Goal: Communication & Community: Answer question/provide support

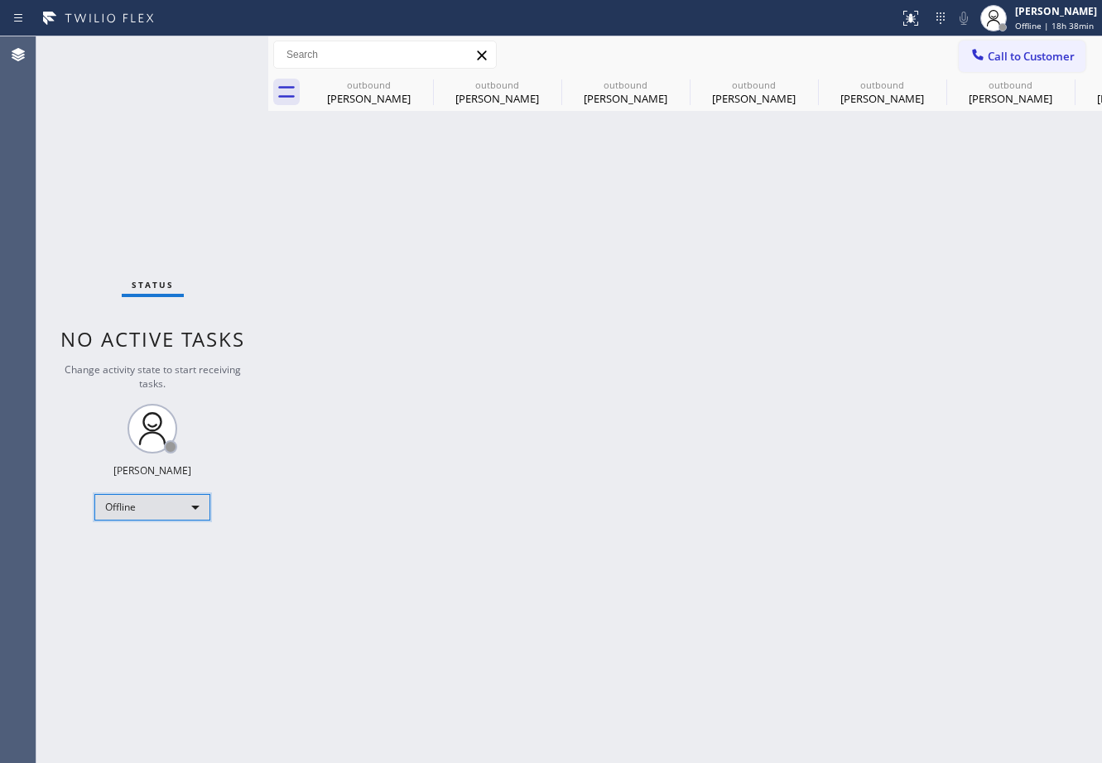
click at [152, 505] on div "Offline" at bounding box center [152, 507] width 116 height 26
click at [155, 573] on li "Unavailable" at bounding box center [151, 572] width 113 height 20
click at [1032, 54] on span "Call to Customer" at bounding box center [1031, 56] width 87 height 15
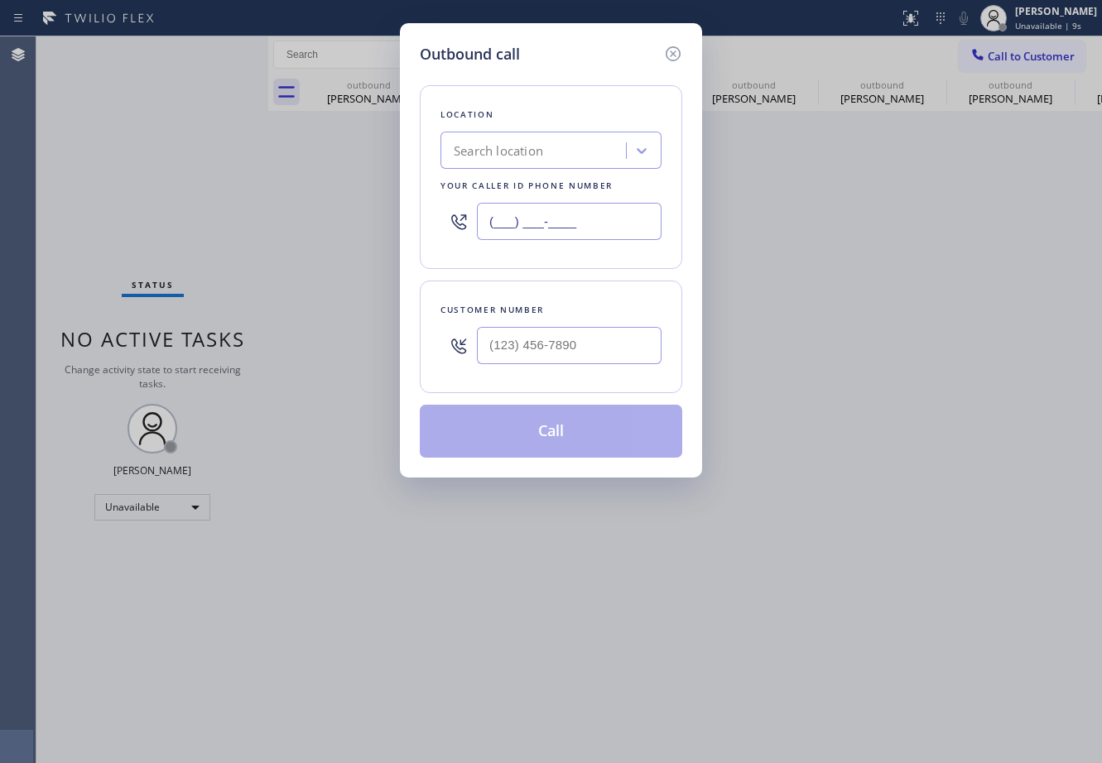
click at [567, 225] on input "(___) ___-____" at bounding box center [569, 221] width 185 height 37
paste input "415) 965-3694"
type input "[PHONE_NUMBER]"
click at [516, 352] on input "(___) ___-____" at bounding box center [569, 345] width 185 height 37
paste input "650) 302-2257"
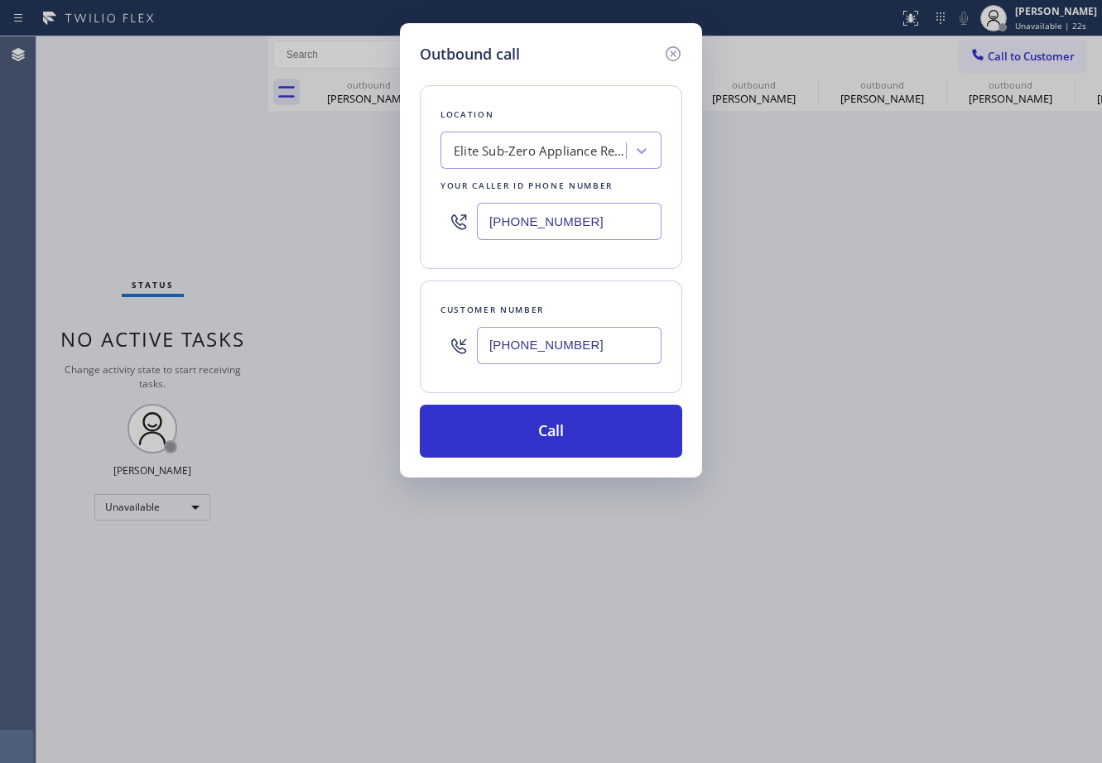
type input "[PHONE_NUMBER]"
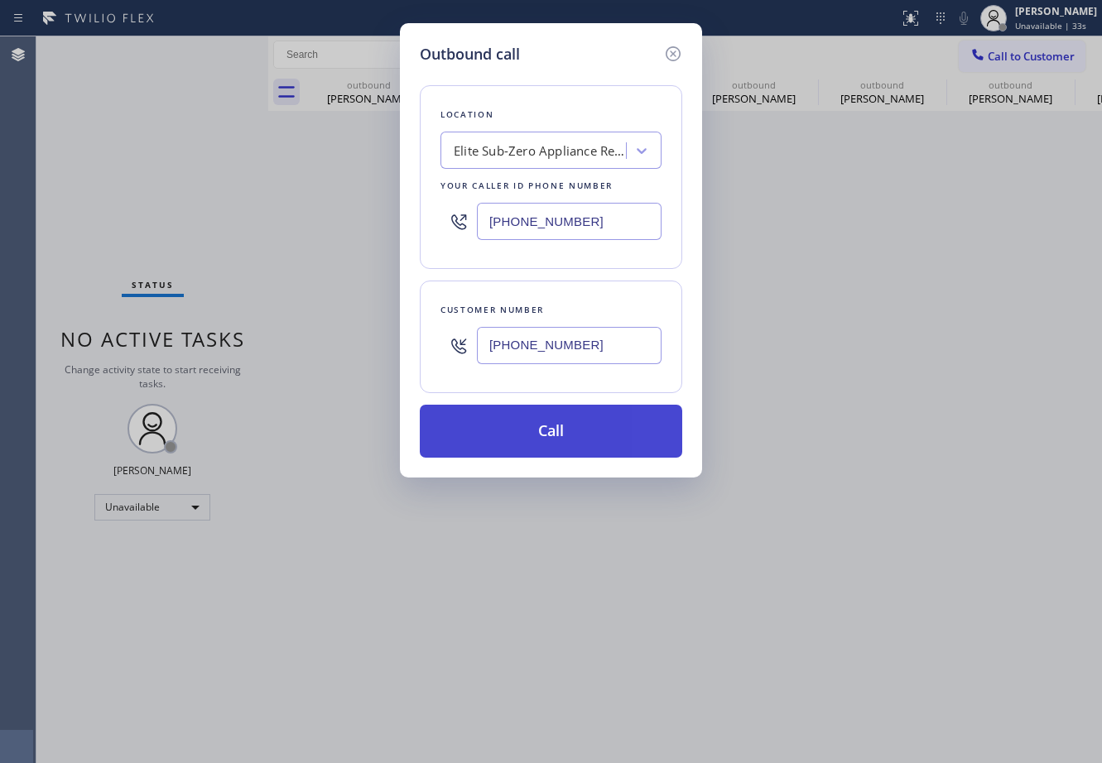
click at [554, 429] on button "Call" at bounding box center [551, 431] width 262 height 53
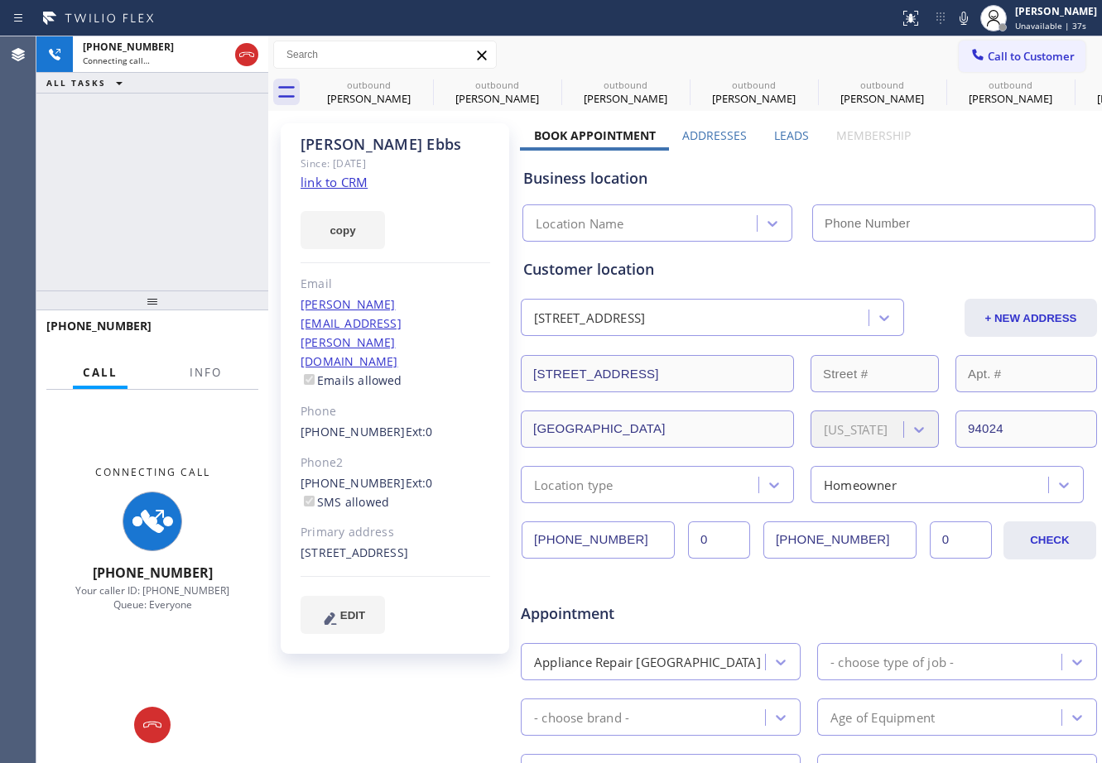
type input "[PHONE_NUMBER]"
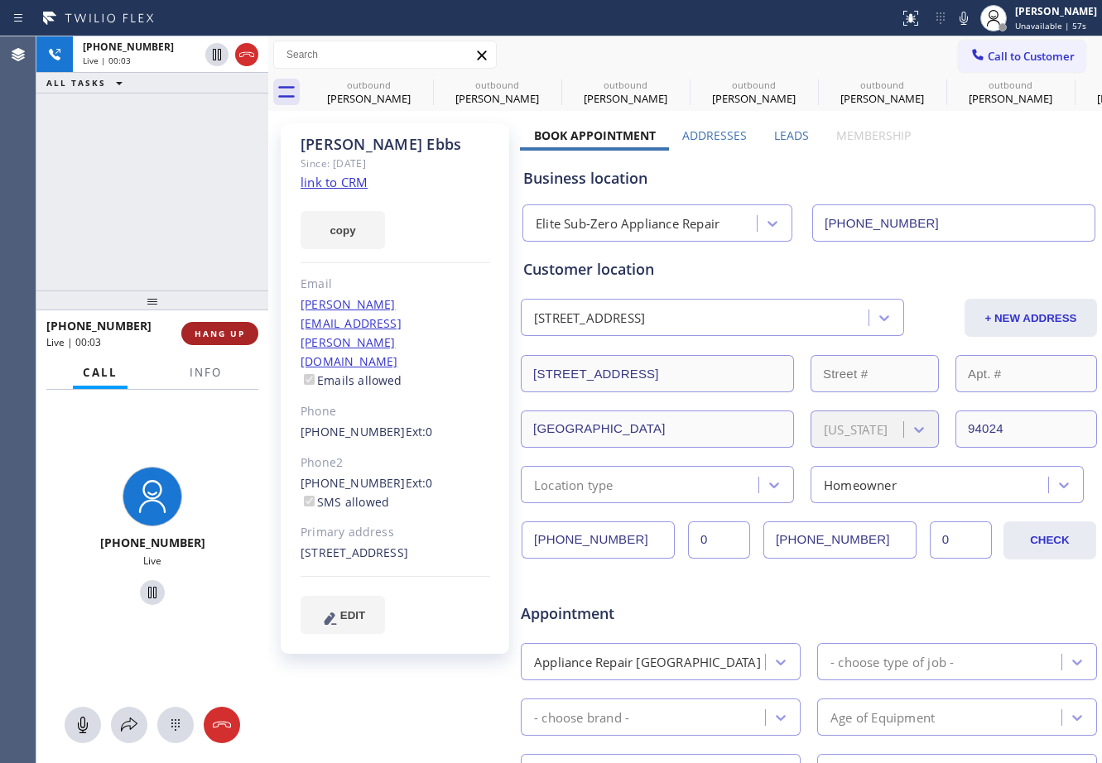
click at [230, 334] on span "HANG UP" at bounding box center [220, 334] width 51 height 12
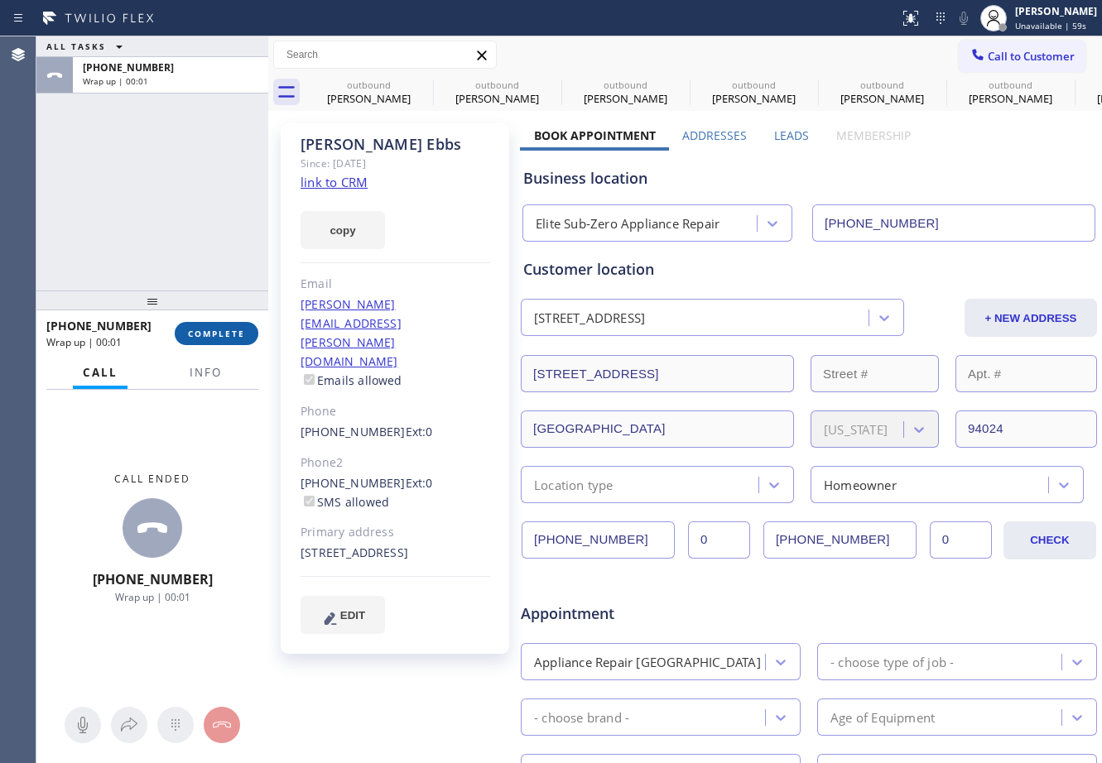
click at [239, 339] on span "COMPLETE" at bounding box center [216, 334] width 57 height 12
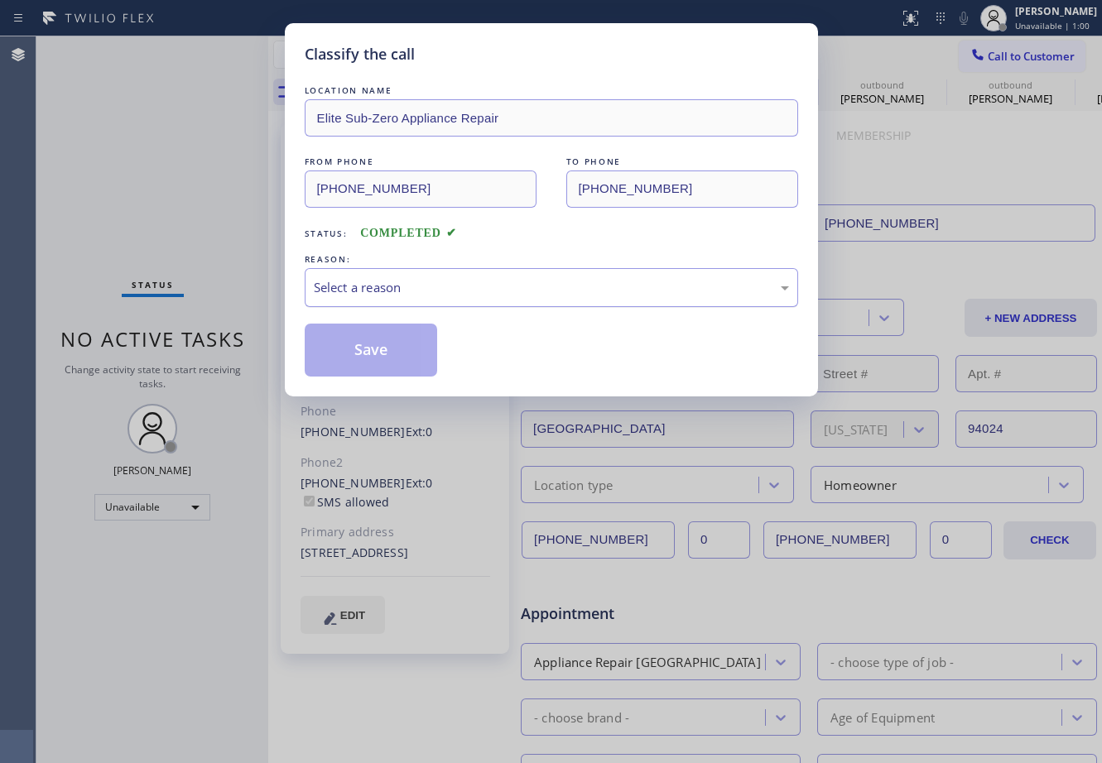
click at [423, 287] on div "Select a reason" at bounding box center [551, 287] width 475 height 19
click at [364, 345] on button "Save" at bounding box center [371, 350] width 133 height 53
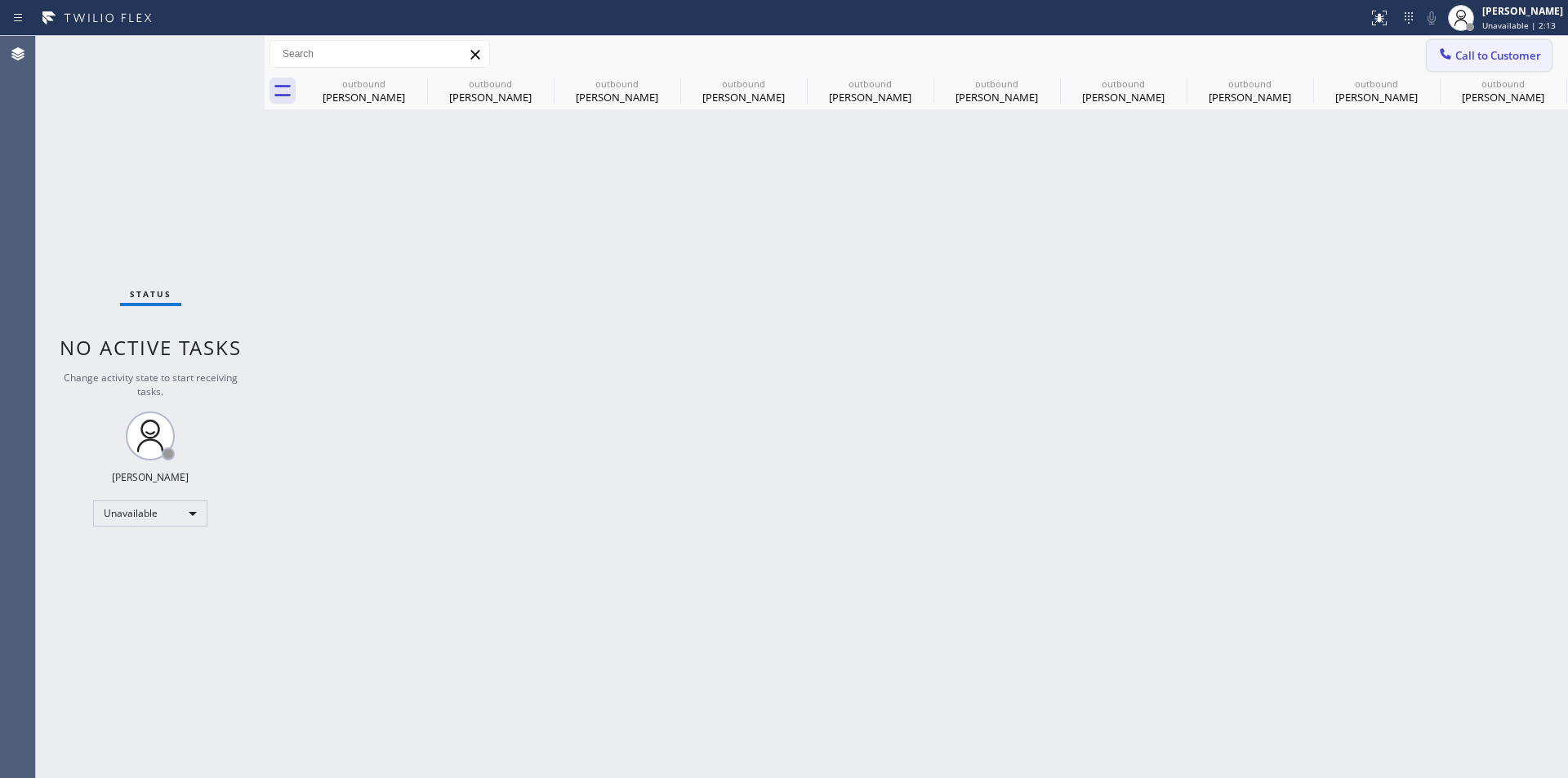
click at [1086, 54] on span "Call to Customer" at bounding box center [1497, 55] width 86 height 15
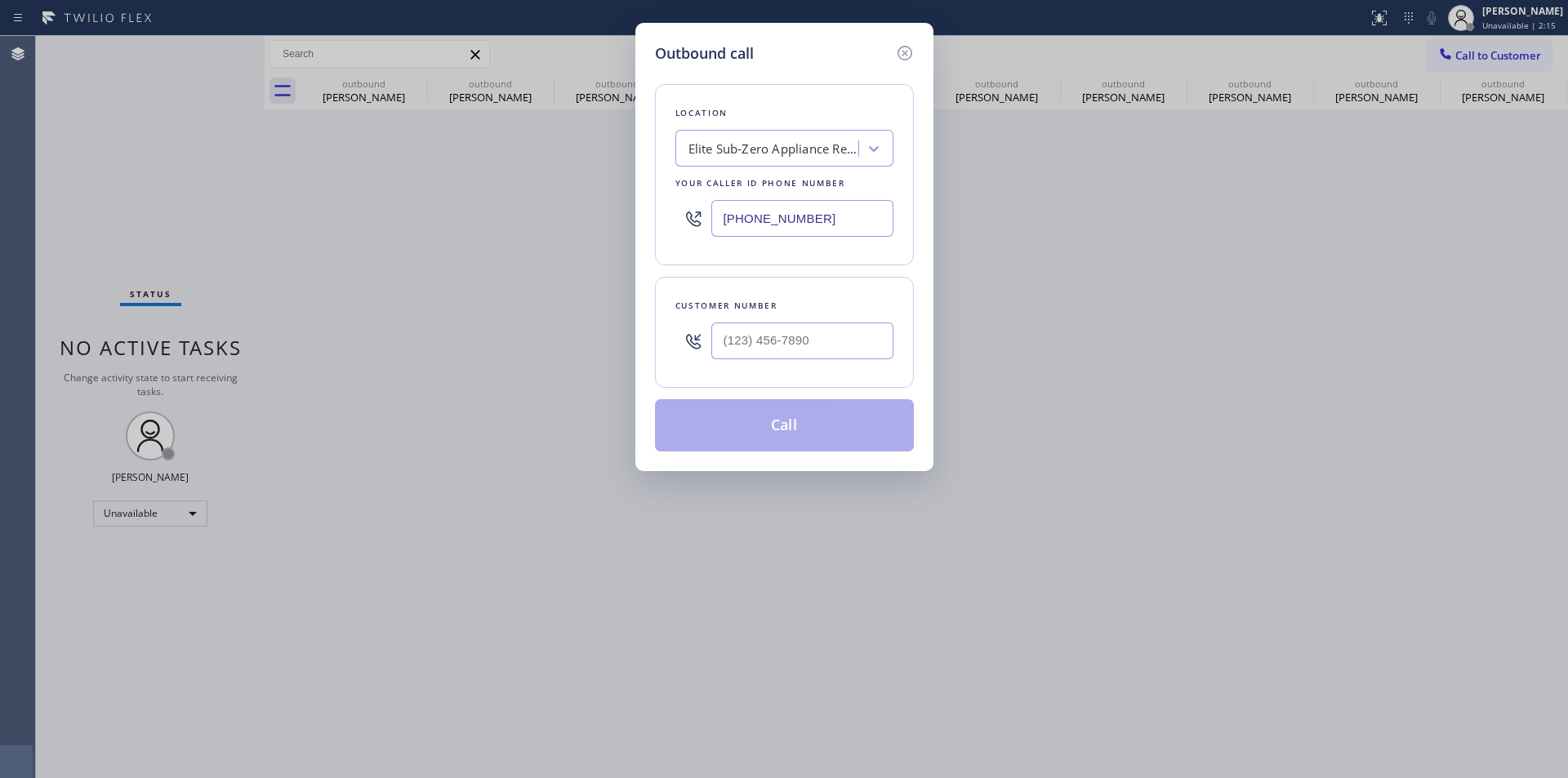
drag, startPoint x: 853, startPoint y: 218, endPoint x: 537, endPoint y: 217, distance: 316.0
click at [537, 217] on div "Outbound call Location Elite Sub-Zero Appliance Repair Your caller id phone num…" at bounding box center [784, 389] width 1568 height 778
paste input "949) 537-2869"
type input "[PHONE_NUMBER]"
click at [849, 343] on input "(___) ___-____" at bounding box center [802, 340] width 182 height 36
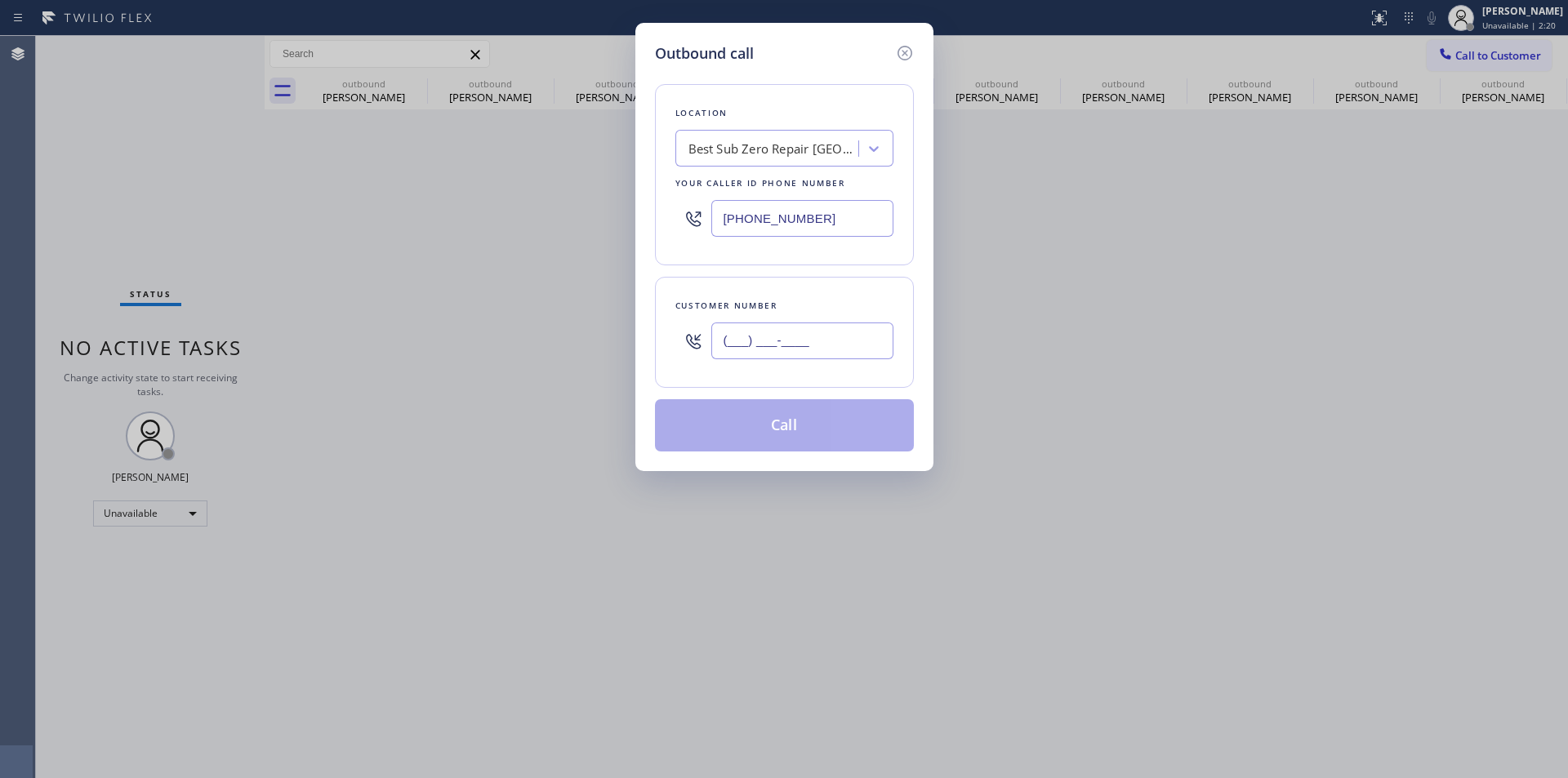
paste input "949) 338-0096"
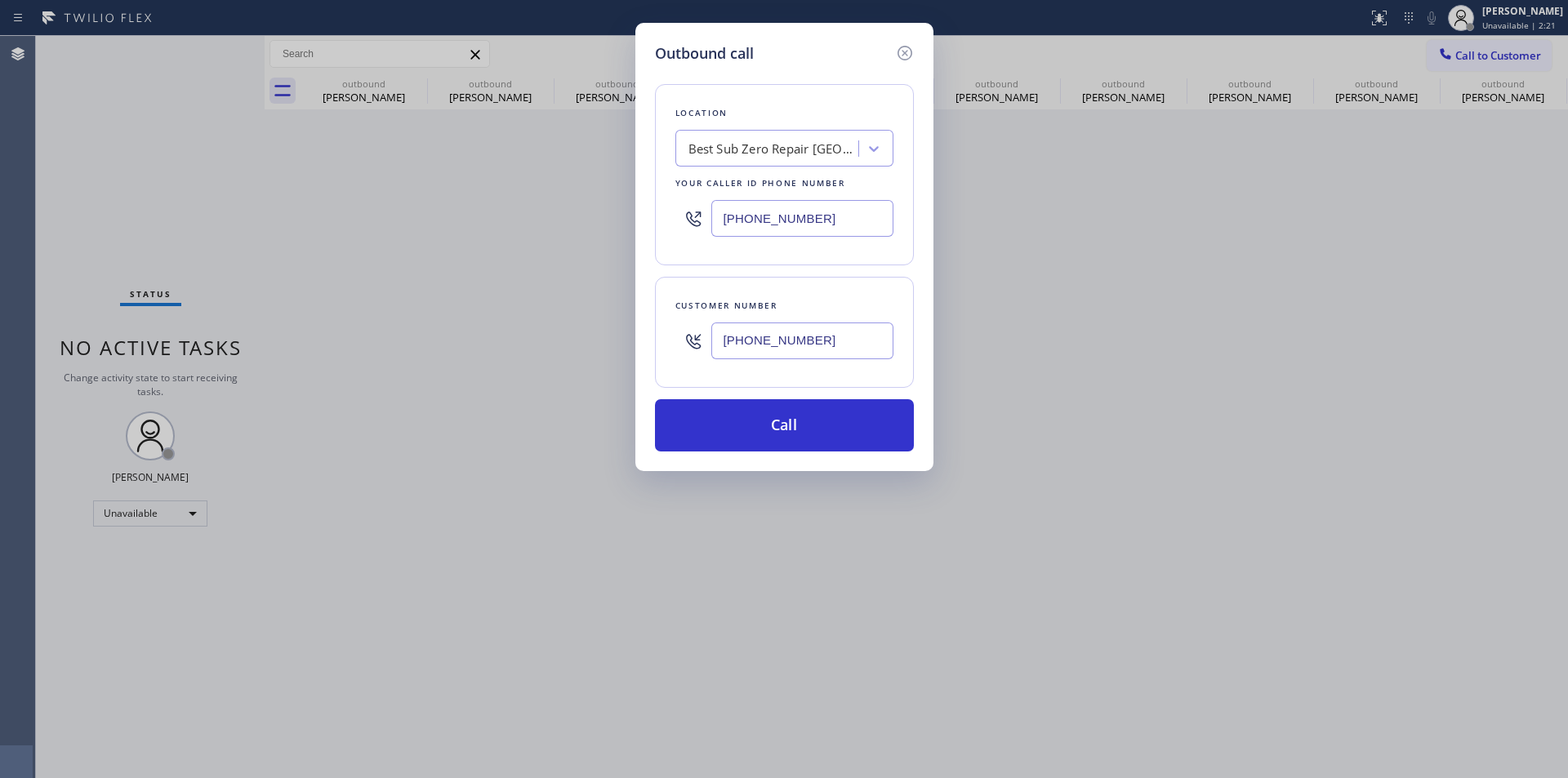
type input "[PHONE_NUMBER]"
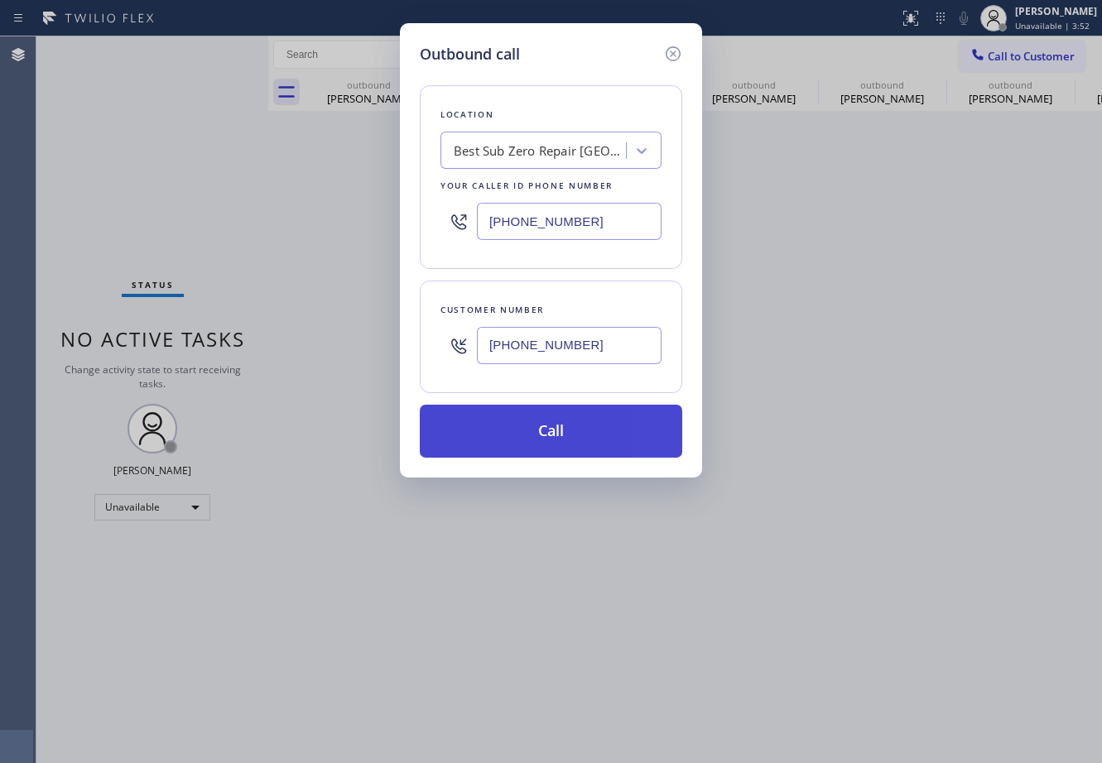
click at [573, 438] on button "Call" at bounding box center [551, 431] width 262 height 53
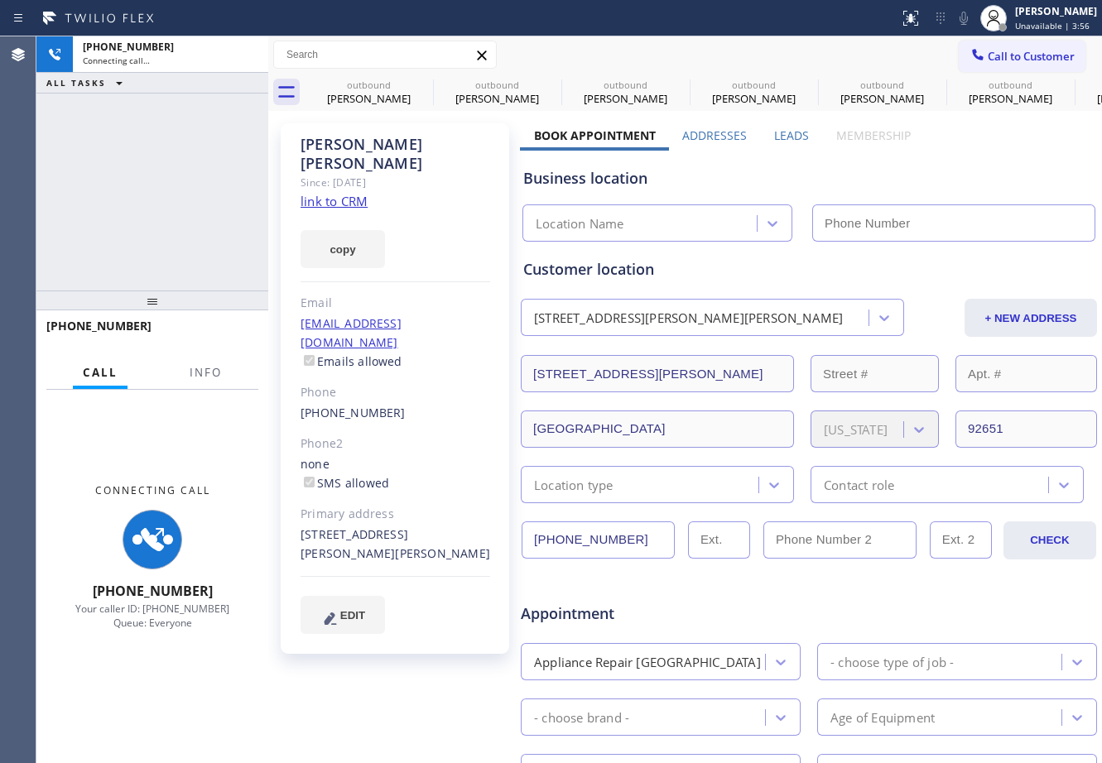
type input "[PHONE_NUMBER]"
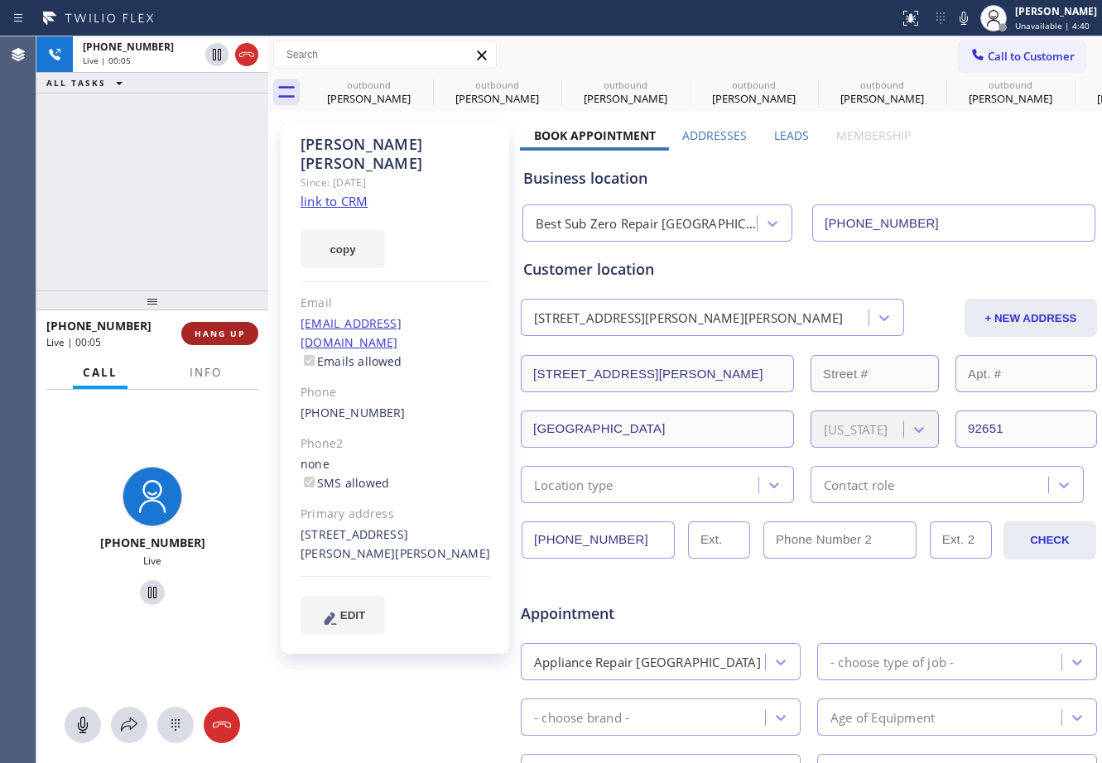
click at [212, 339] on span "HANG UP" at bounding box center [220, 334] width 51 height 12
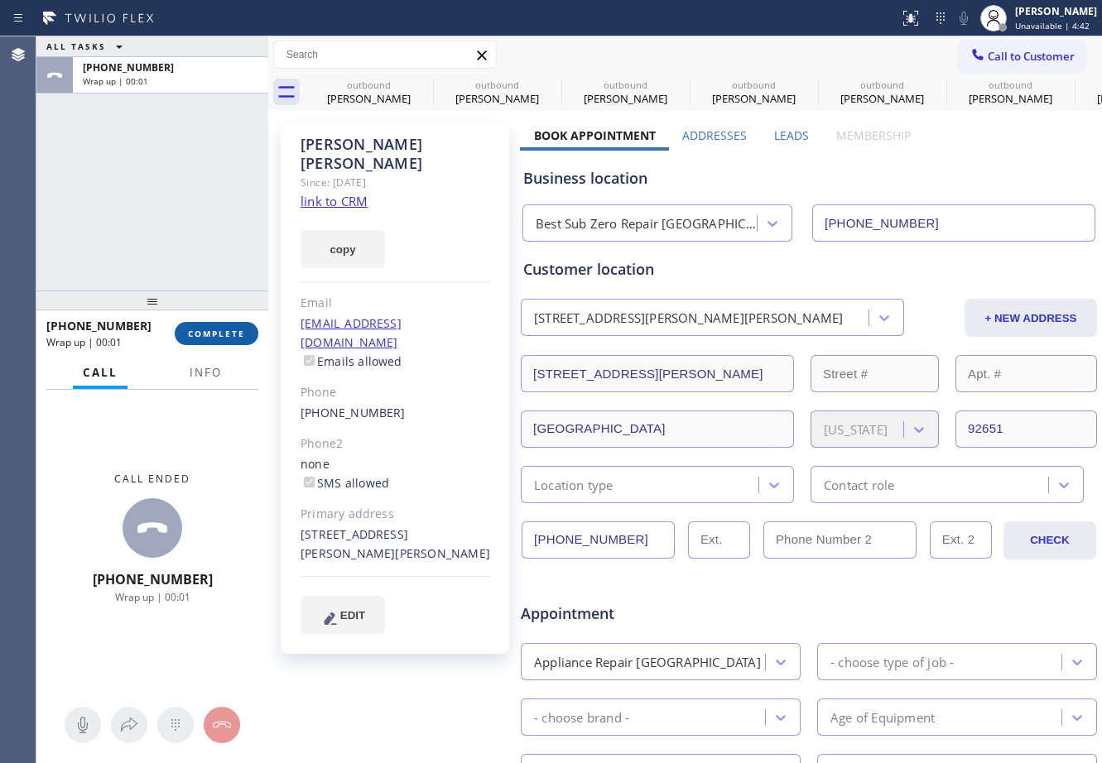
click at [206, 330] on span "COMPLETE" at bounding box center [216, 334] width 57 height 12
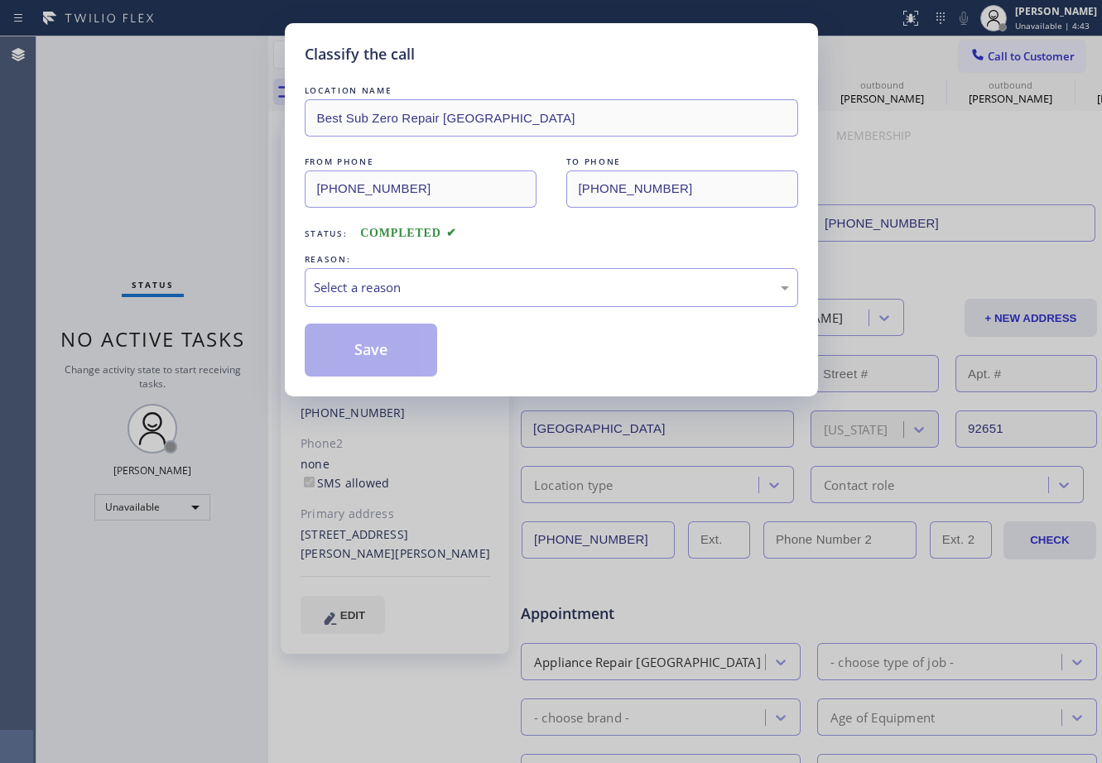
click at [512, 308] on div "LOCATION NAME Best Sub Zero Repair [GEOGRAPHIC_DATA] FROM PHONE [PHONE_NUMBER] …" at bounding box center [551, 229] width 493 height 295
click at [507, 280] on div "Select a reason" at bounding box center [551, 287] width 475 height 19
click at [412, 362] on button "Save" at bounding box center [371, 350] width 133 height 53
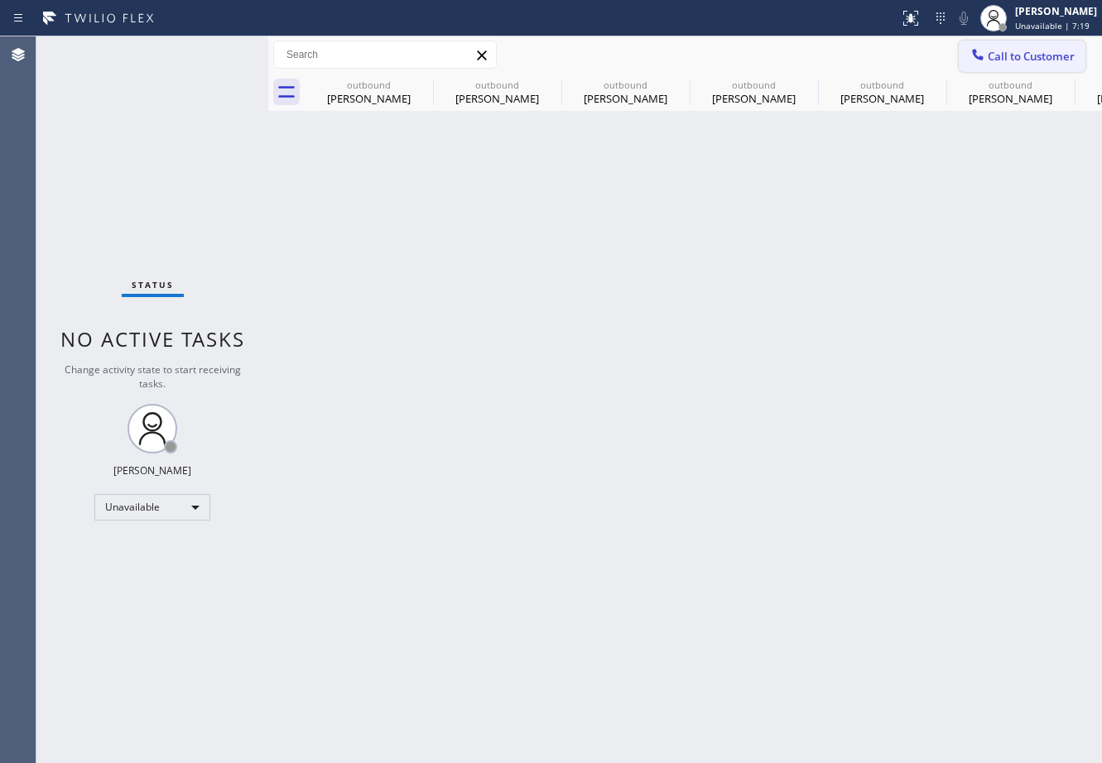
click at [1034, 46] on button "Call to Customer" at bounding box center [1022, 56] width 127 height 31
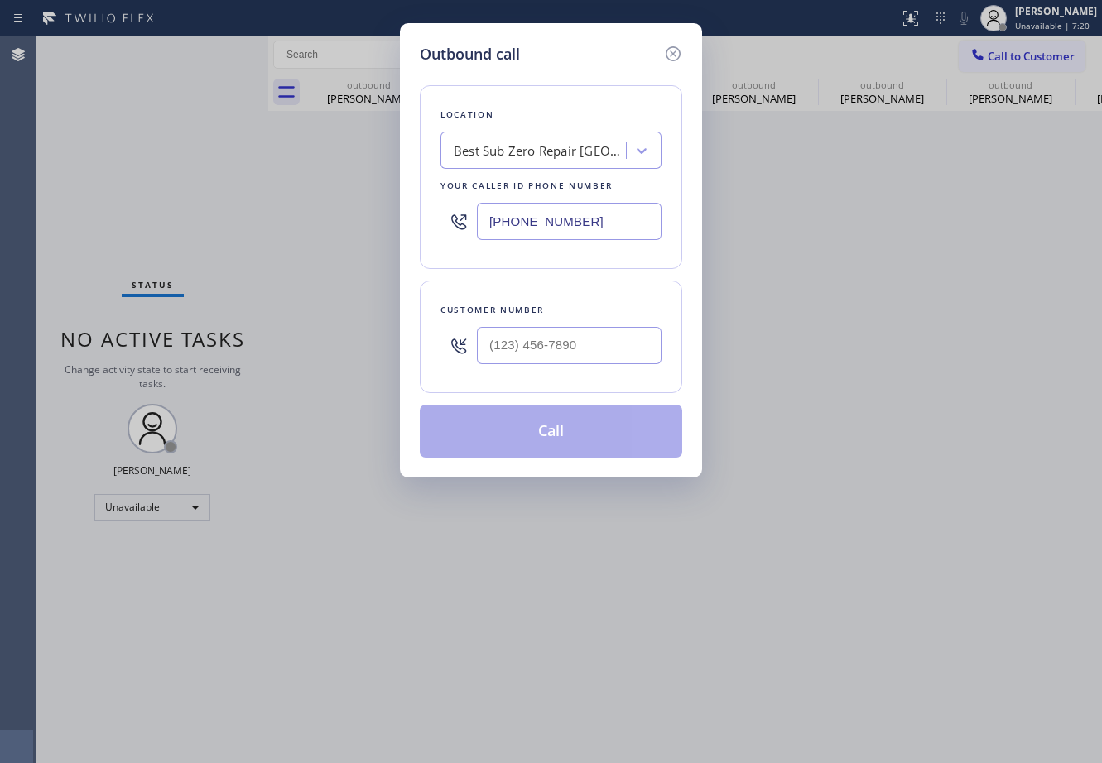
drag, startPoint x: 606, startPoint y: 216, endPoint x: 314, endPoint y: 224, distance: 292.4
click at [314, 224] on div "Outbound call Location Best Sub Zero Repair [GEOGRAPHIC_DATA] Your caller id ph…" at bounding box center [551, 381] width 1102 height 763
paste input "650) 600-0168"
type input "[PHONE_NUMBER]"
click at [556, 354] on input "(___) ___-____" at bounding box center [569, 345] width 185 height 37
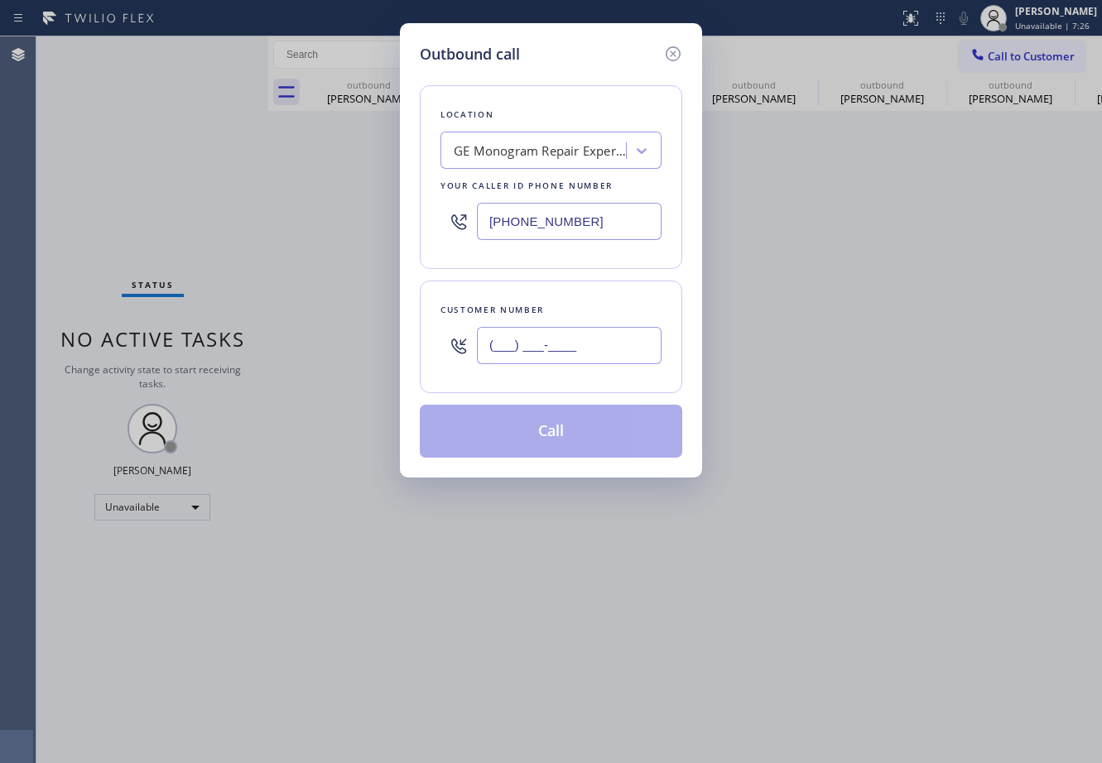
paste input "408) 439-3717"
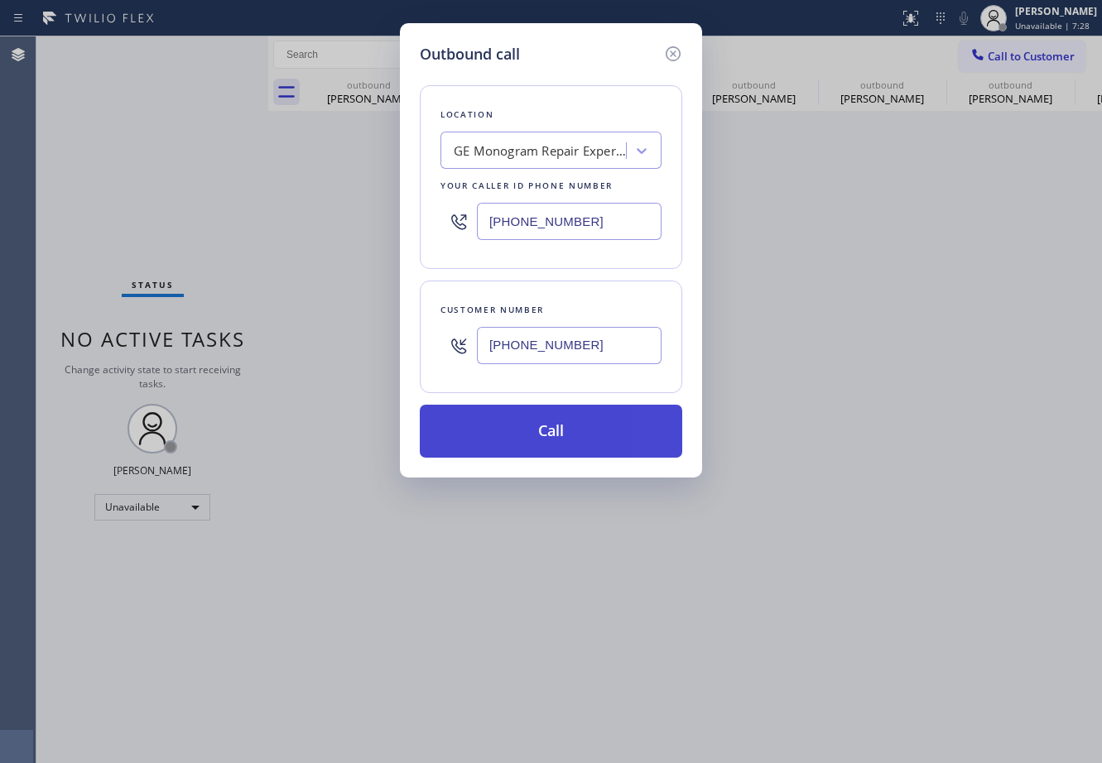
type input "[PHONE_NUMBER]"
click at [570, 426] on button "Call" at bounding box center [551, 431] width 262 height 53
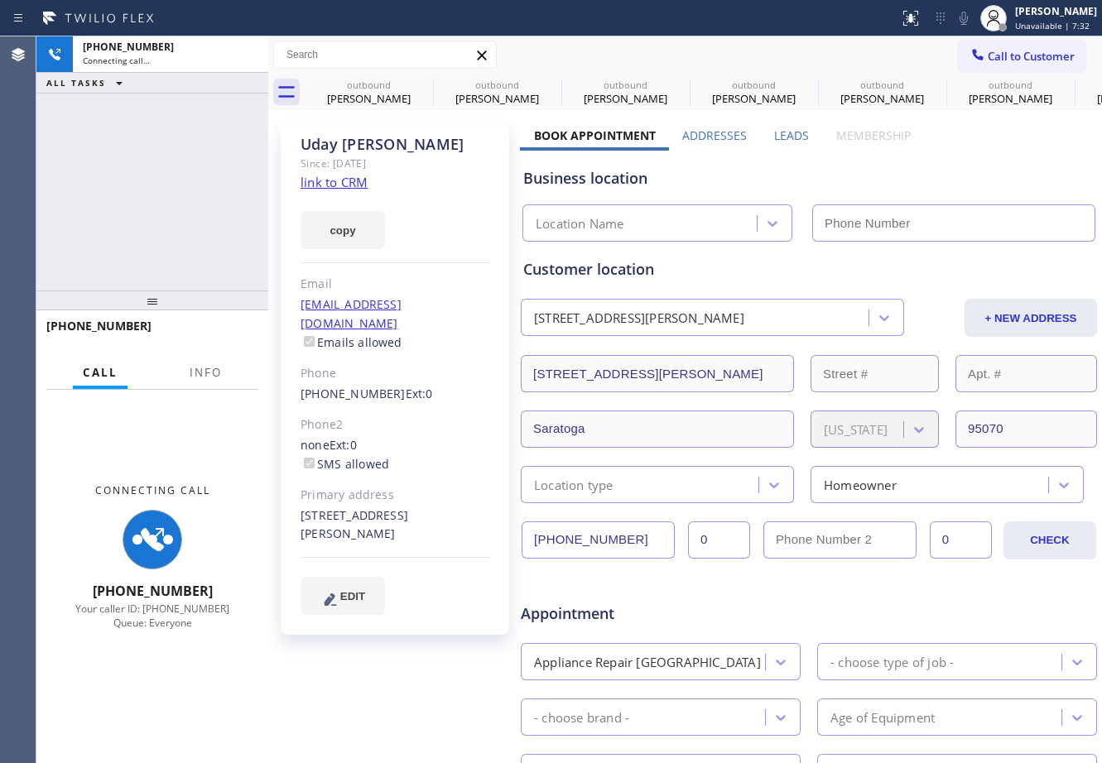
type input "[PHONE_NUMBER]"
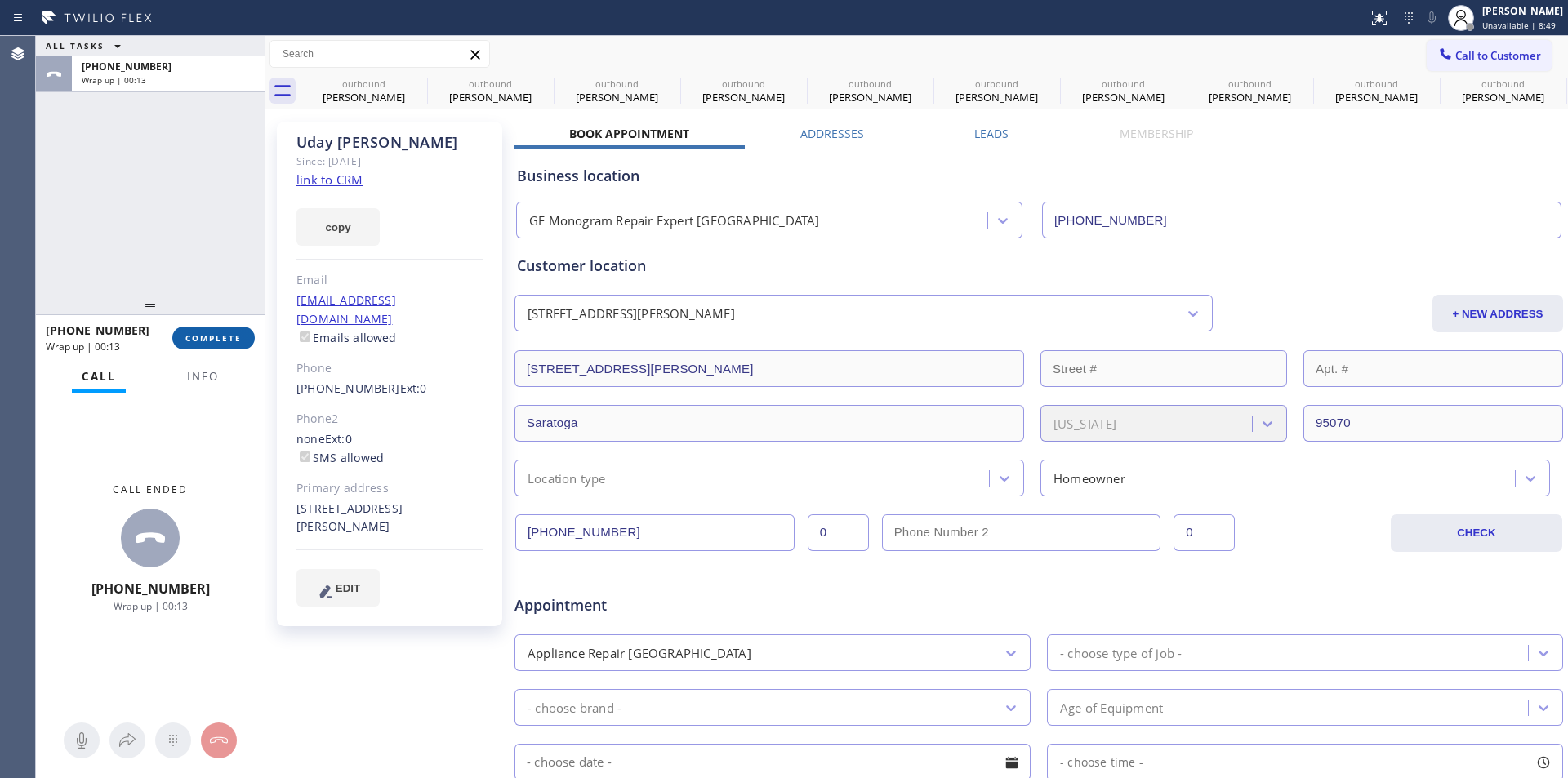
click at [227, 339] on span "COMPLETE" at bounding box center [213, 338] width 56 height 12
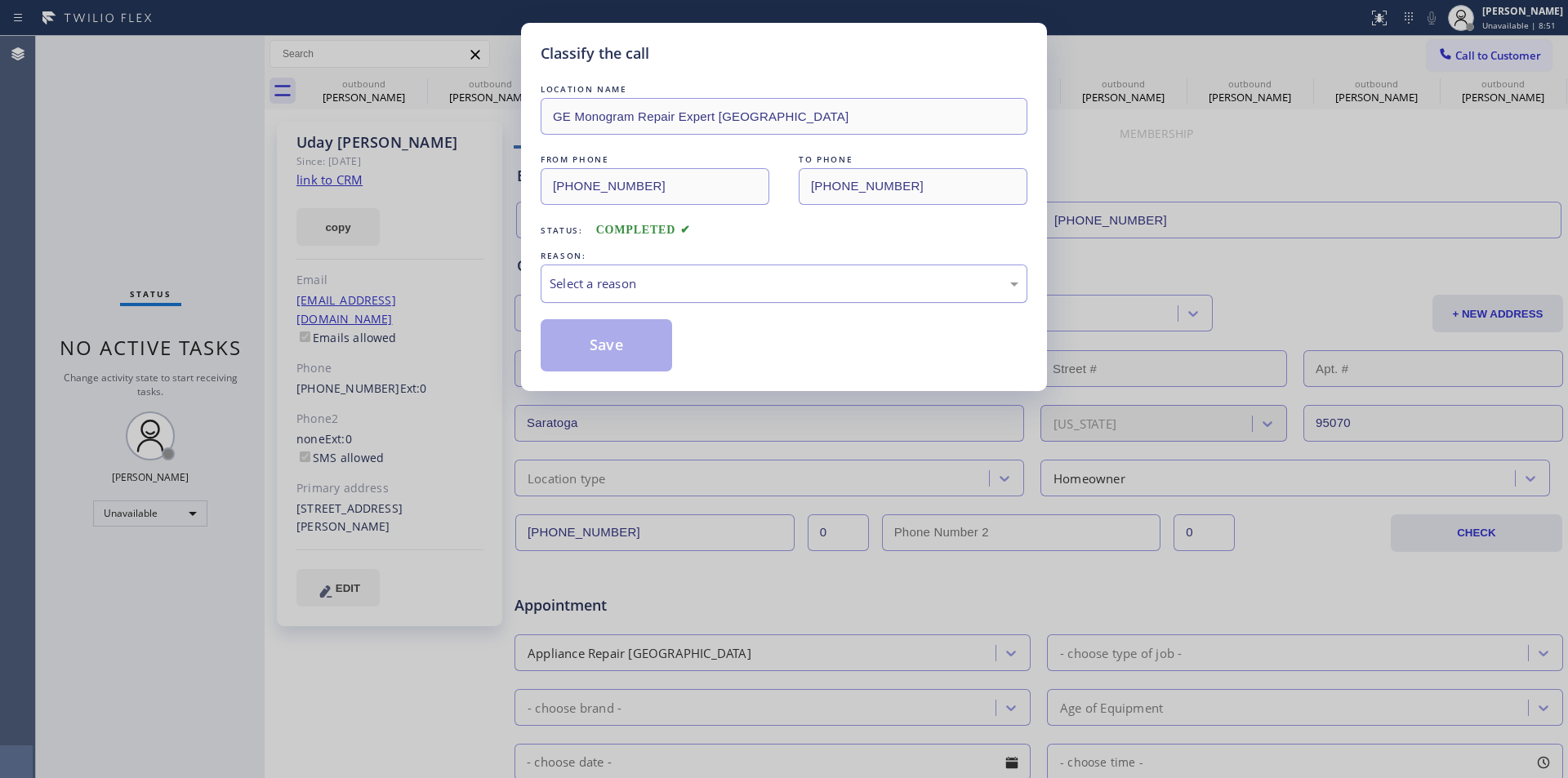
click at [762, 288] on div "Select a reason" at bounding box center [783, 283] width 468 height 19
click at [622, 344] on button "Save" at bounding box center [606, 345] width 131 height 52
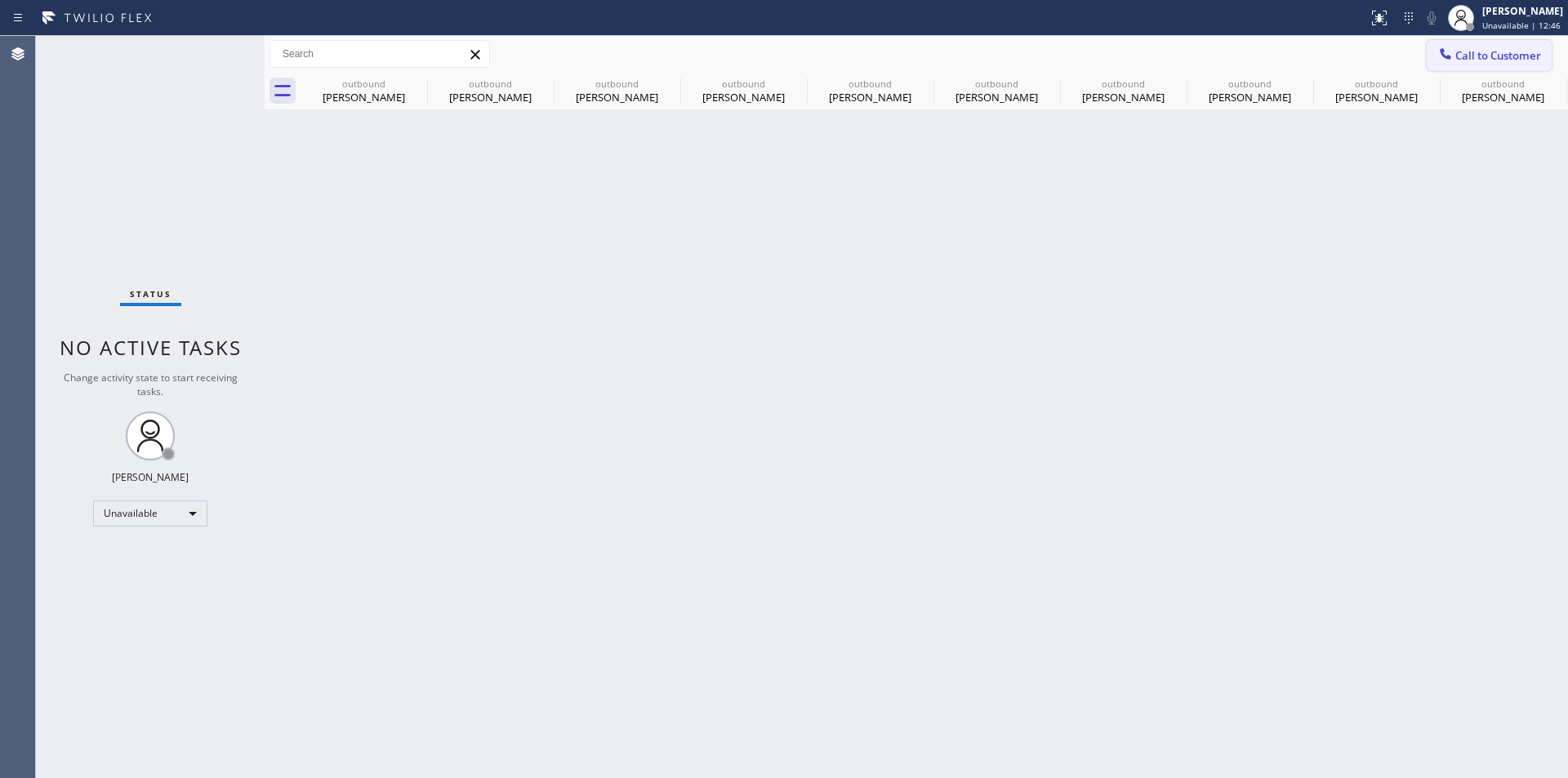
click at [1086, 58] on span "Call to Customer" at bounding box center [1497, 55] width 86 height 15
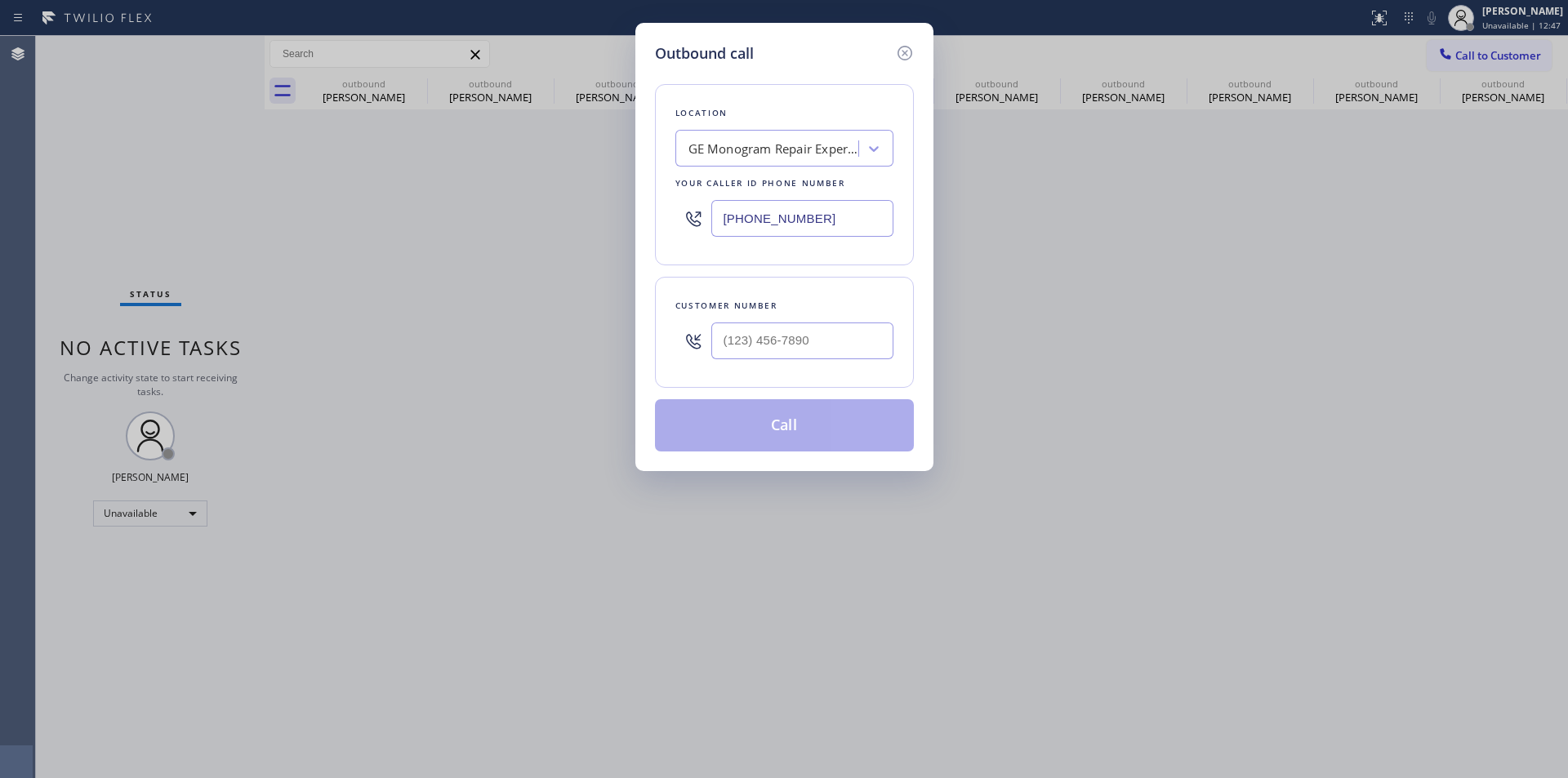
drag, startPoint x: 852, startPoint y: 214, endPoint x: 569, endPoint y: 214, distance: 283.0
click at [569, 214] on div "Outbound call Location GE Monogram Repair Expert [GEOGRAPHIC_DATA] Your caller …" at bounding box center [784, 389] width 1568 height 778
paste input "760) 670-2797"
type input "[PHONE_NUMBER]"
click at [832, 336] on input "(___) ___-____" at bounding box center [802, 340] width 182 height 36
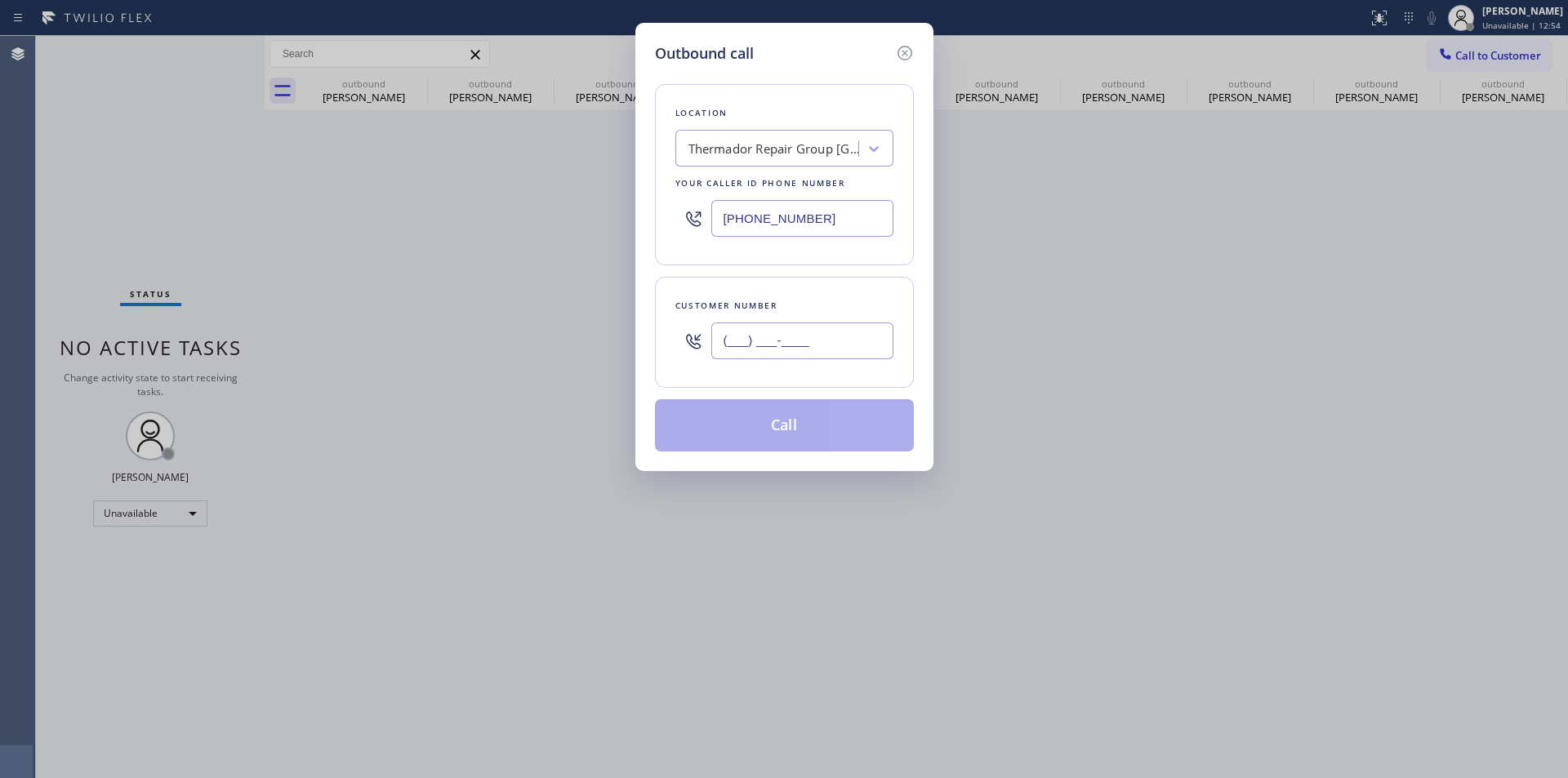
paste input "970) 319-6959"
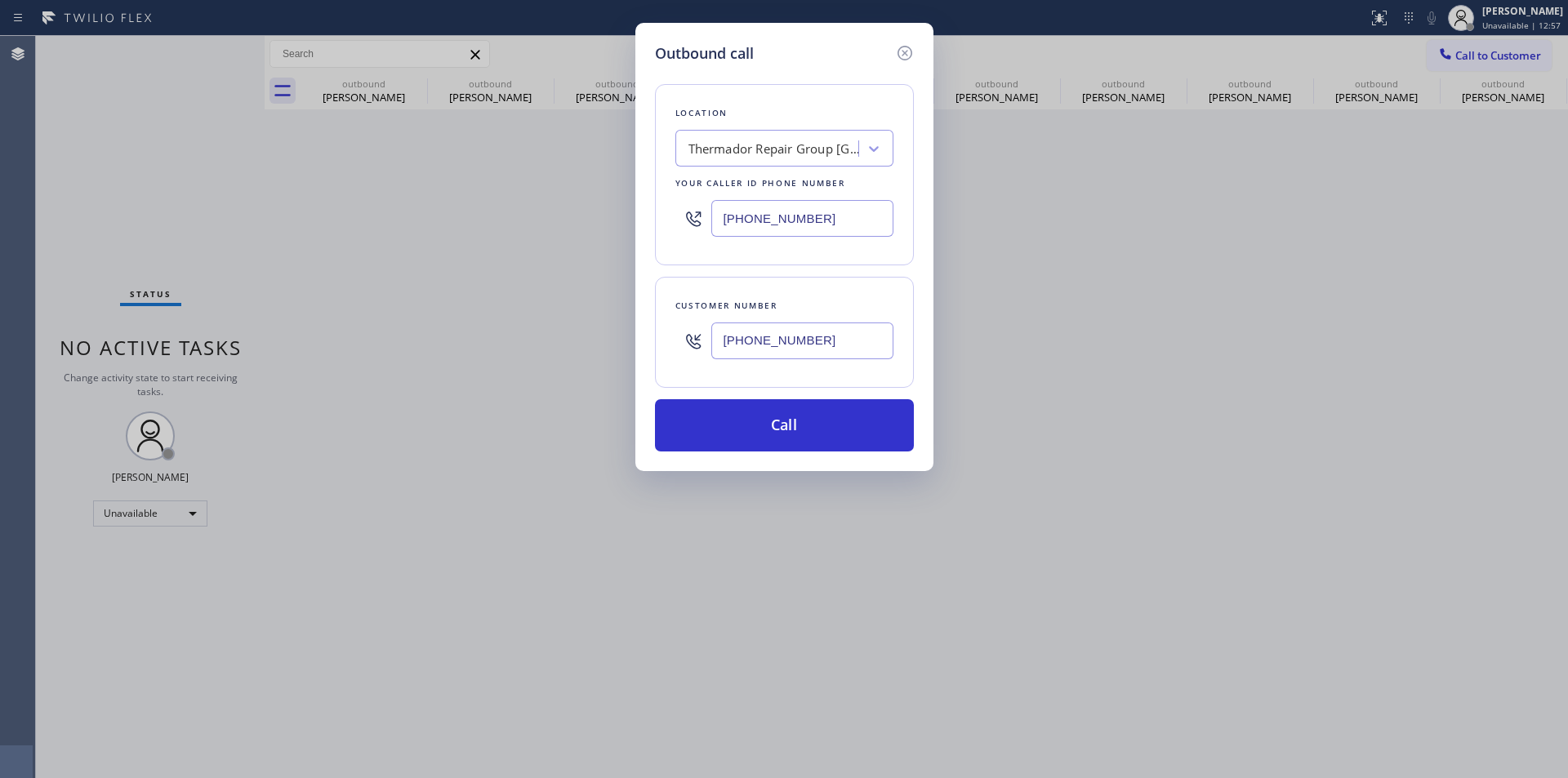
type input "[PHONE_NUMBER]"
click at [844, 439] on button "Call" at bounding box center [784, 425] width 258 height 52
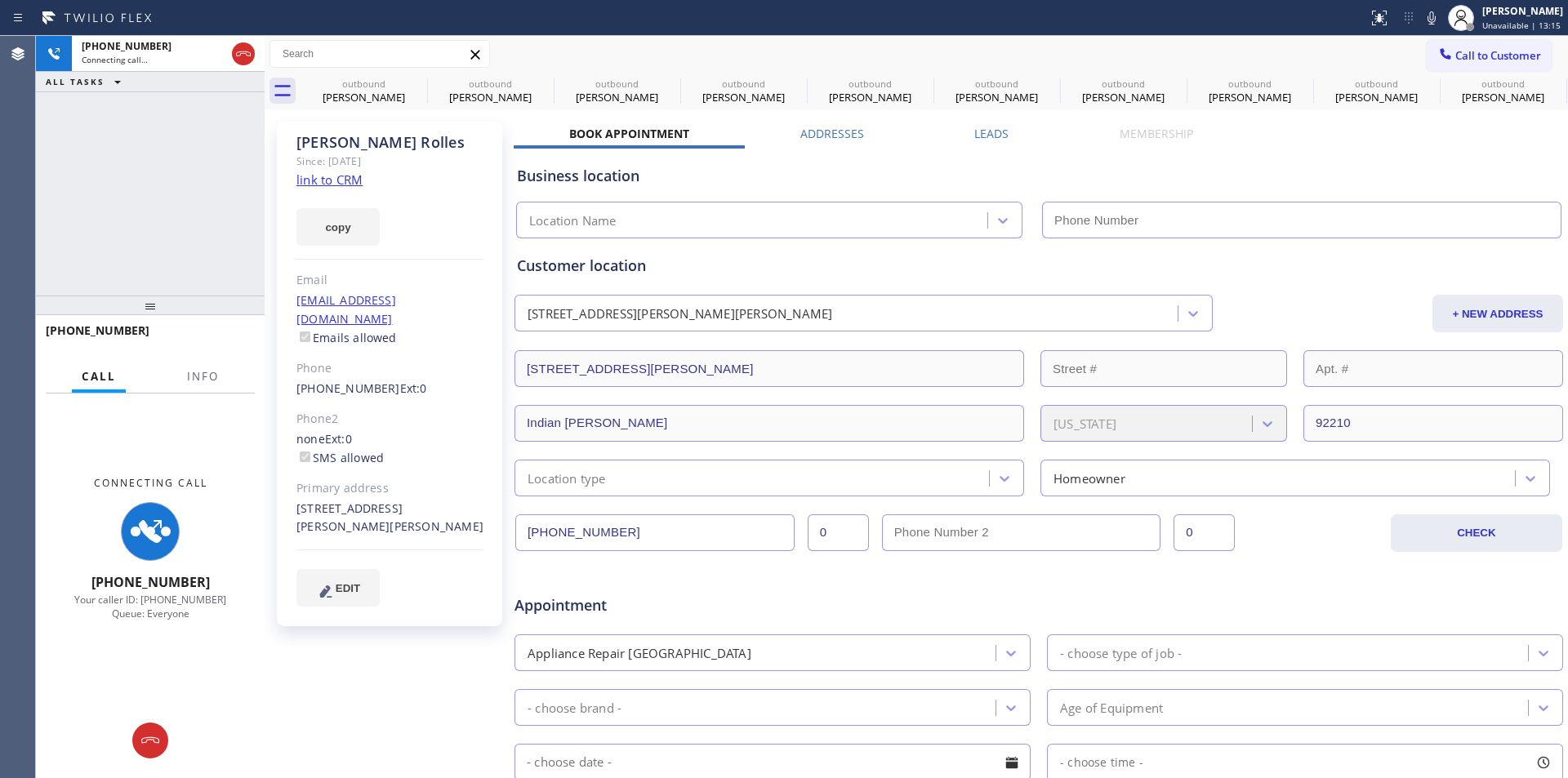
type input "[PHONE_NUMBER]"
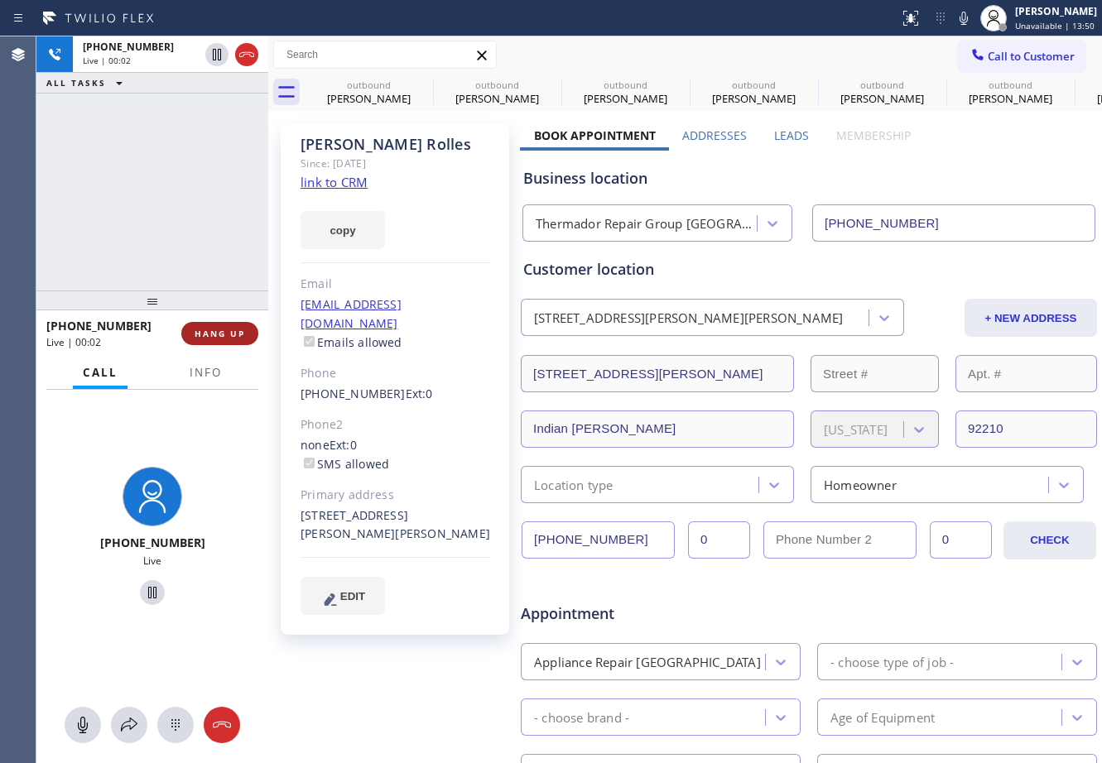
click at [223, 339] on span "HANG UP" at bounding box center [220, 334] width 51 height 12
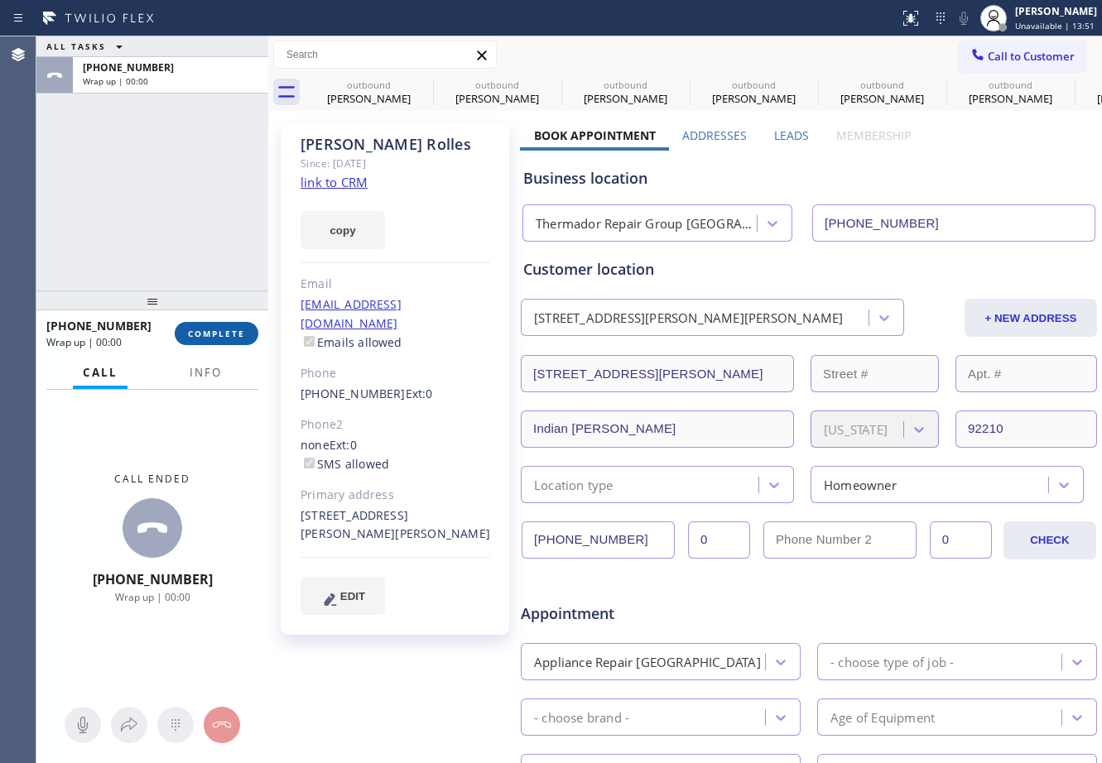
click at [219, 330] on span "COMPLETE" at bounding box center [216, 334] width 57 height 12
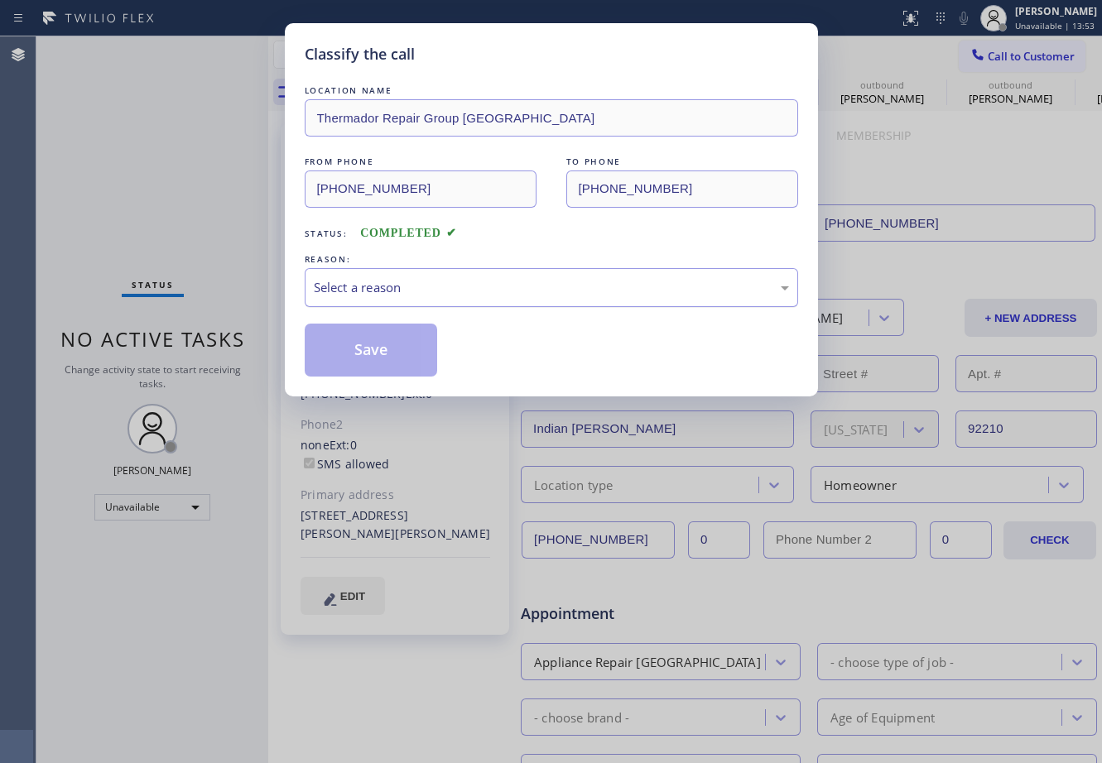
click at [504, 282] on div "Select a reason" at bounding box center [551, 287] width 475 height 19
click at [403, 350] on button "Save" at bounding box center [371, 350] width 133 height 53
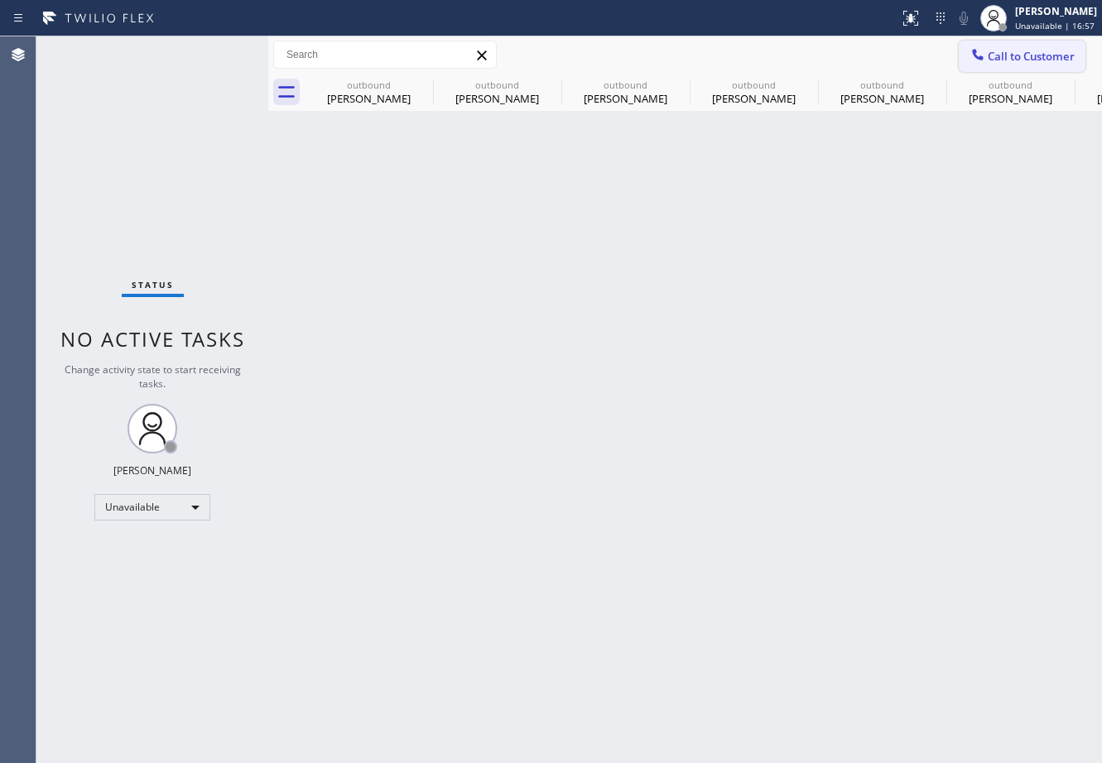
click at [1023, 51] on span "Call to Customer" at bounding box center [1031, 56] width 87 height 15
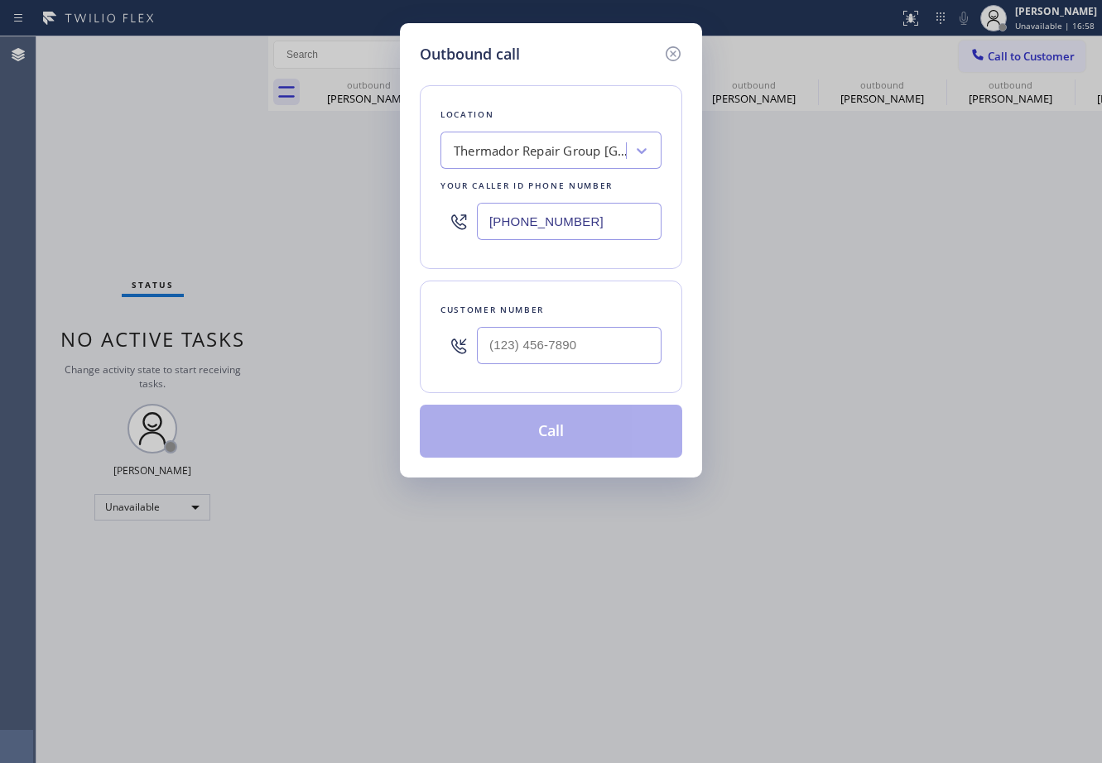
drag, startPoint x: 614, startPoint y: 229, endPoint x: 431, endPoint y: 228, distance: 183.0
click at [431, 228] on div "Location Thermador Repair Group [GEOGRAPHIC_DATA] Your caller id phone number […" at bounding box center [551, 177] width 262 height 184
paste input "310) 807-3482"
type input "[PHONE_NUMBER]"
click at [615, 335] on input "(___) ___-____" at bounding box center [569, 345] width 185 height 37
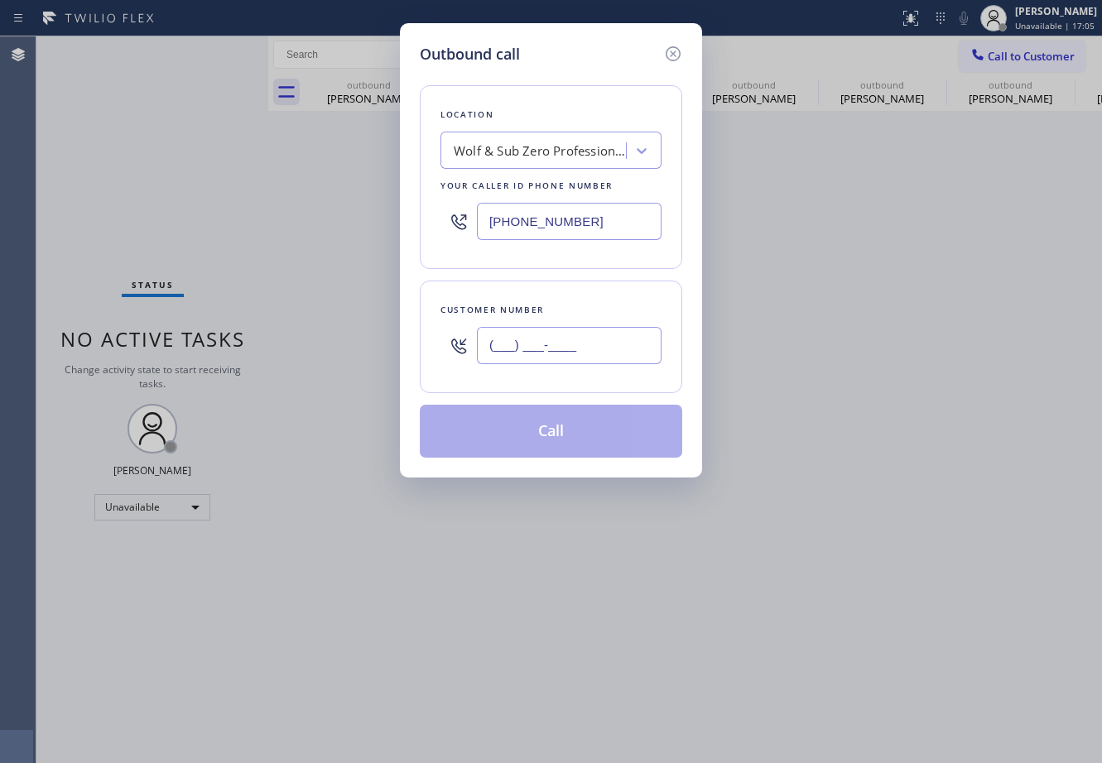
paste input "330) 780-5998"
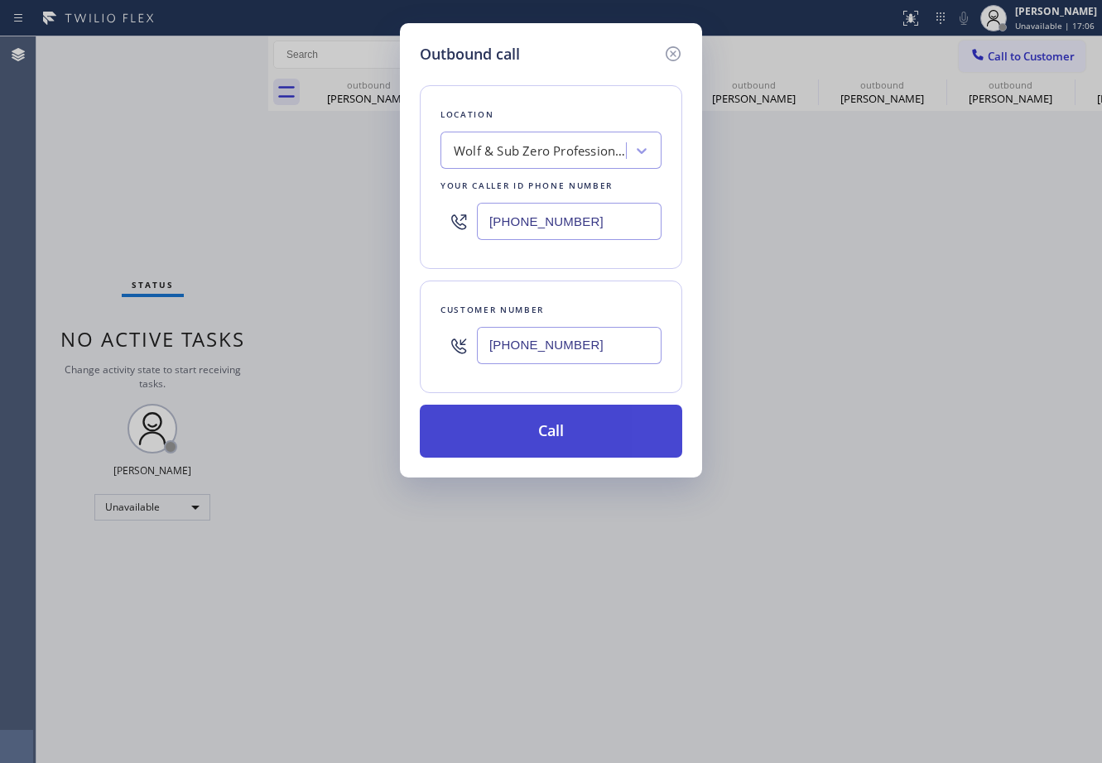
type input "[PHONE_NUMBER]"
click at [608, 431] on button "Call" at bounding box center [551, 431] width 262 height 53
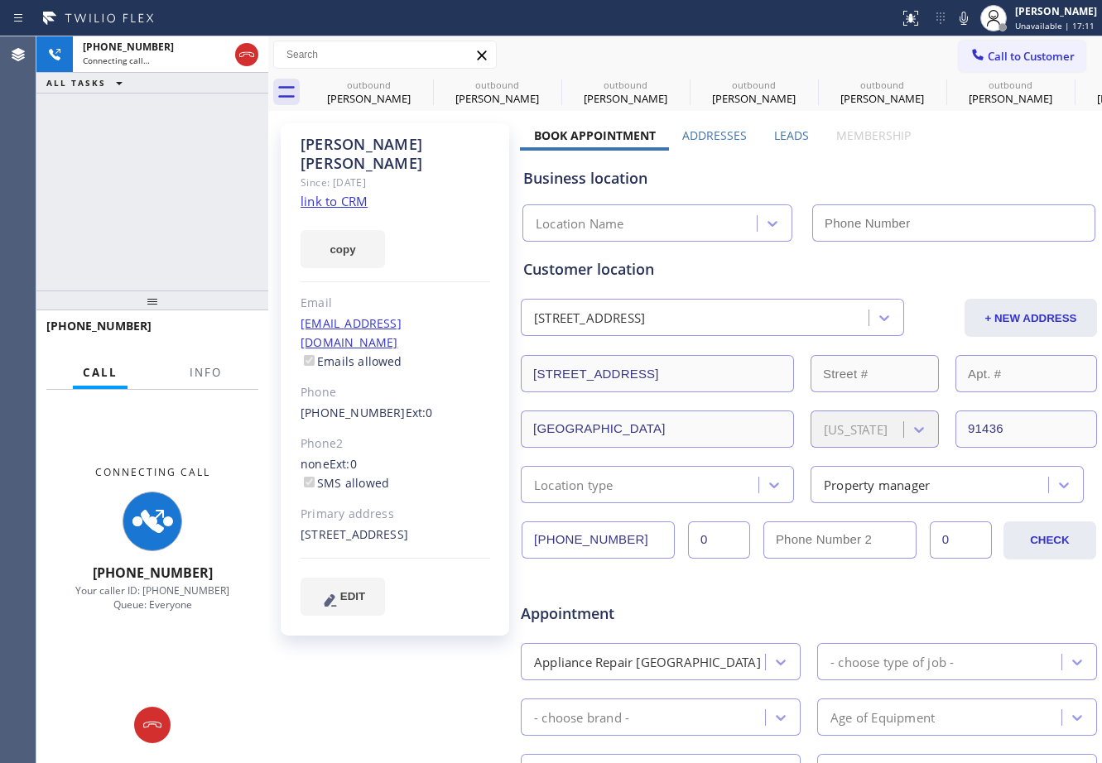
type input "[PHONE_NUMBER]"
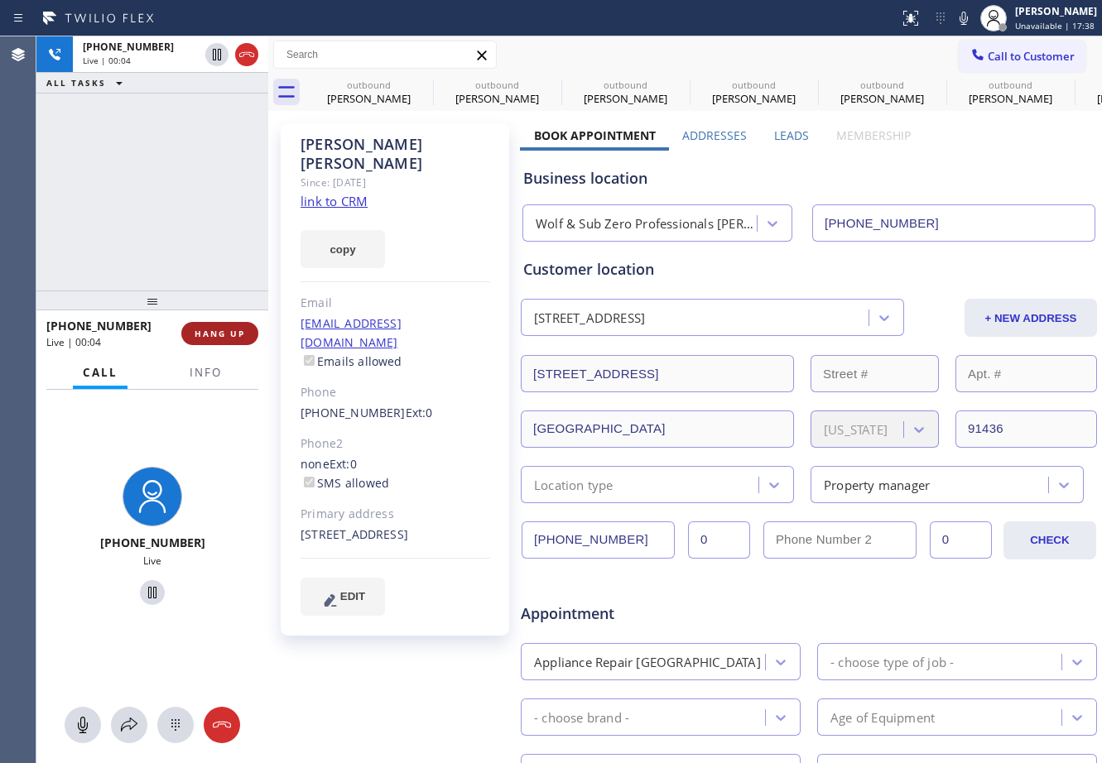
click at [224, 339] on span "HANG UP" at bounding box center [220, 334] width 51 height 12
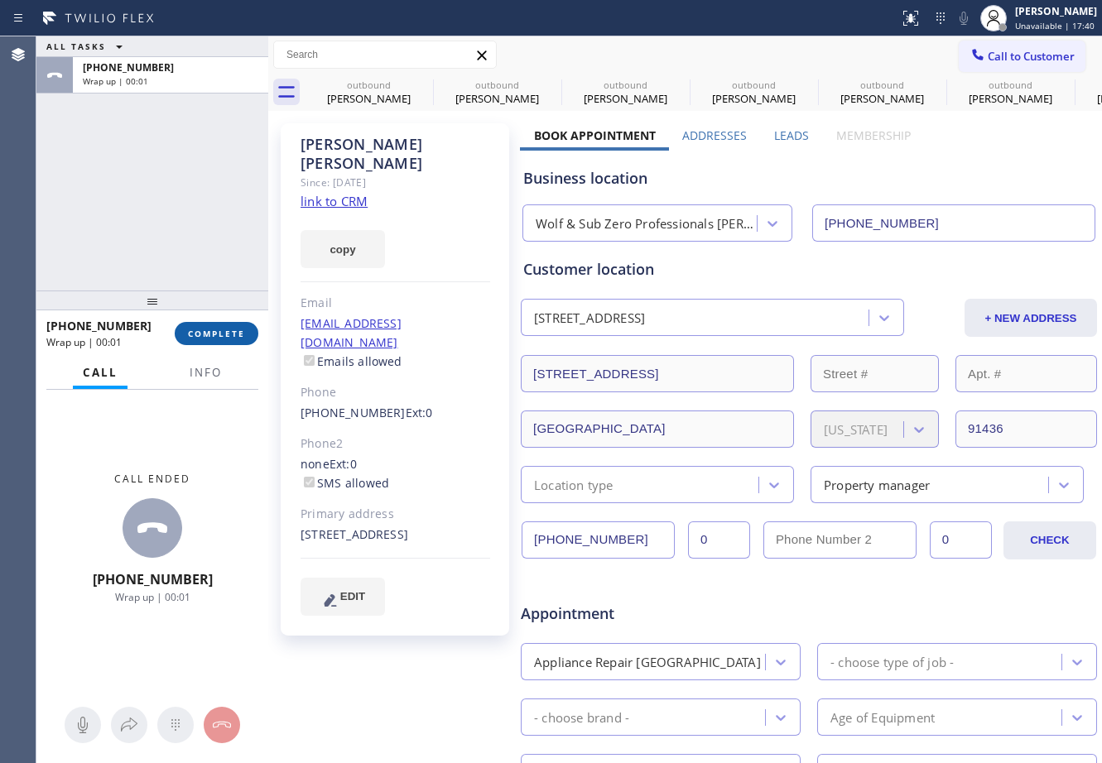
click at [216, 330] on span "COMPLETE" at bounding box center [216, 334] width 57 height 12
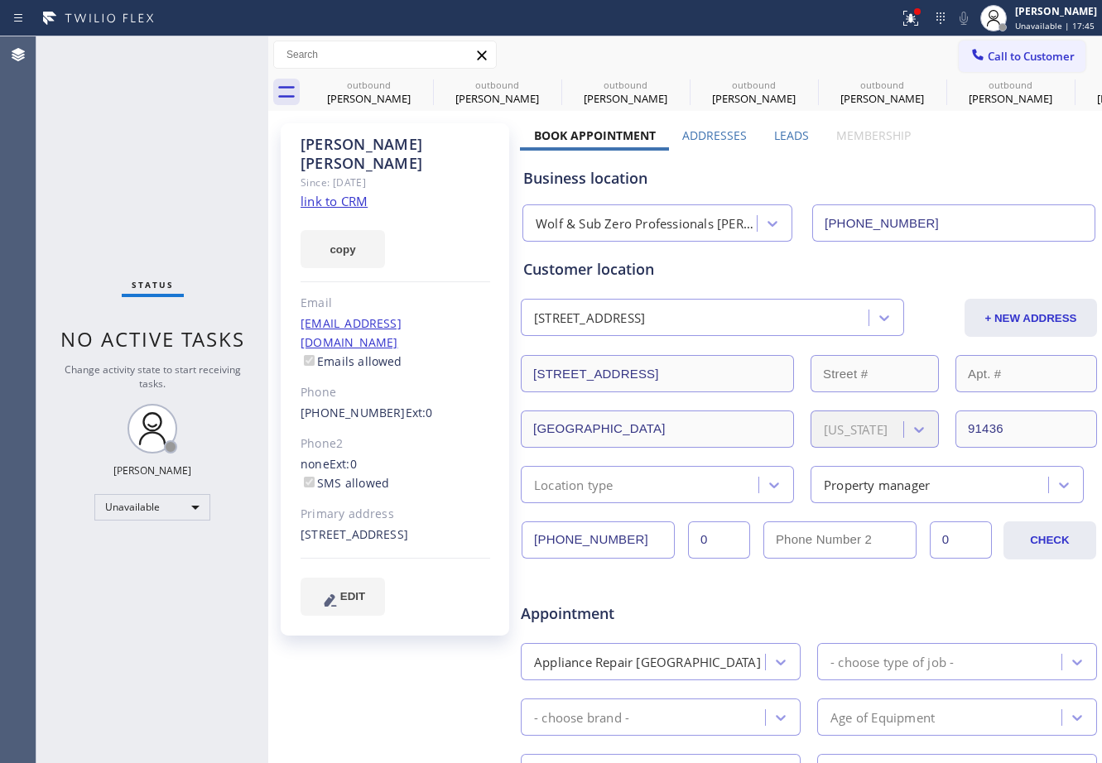
click at [604, 136] on label "Book Appointment" at bounding box center [595, 136] width 122 height 16
click at [478, 56] on icon at bounding box center [482, 56] width 20 height 20
click at [480, 54] on icon at bounding box center [481, 55] width 9 height 9
click at [344, 647] on div "[PERSON_NAME] Since: [DATE] link to CRM copy Email [EMAIL_ADDRESS][DOMAIN_NAME]…" at bounding box center [396, 651] width 248 height 1073
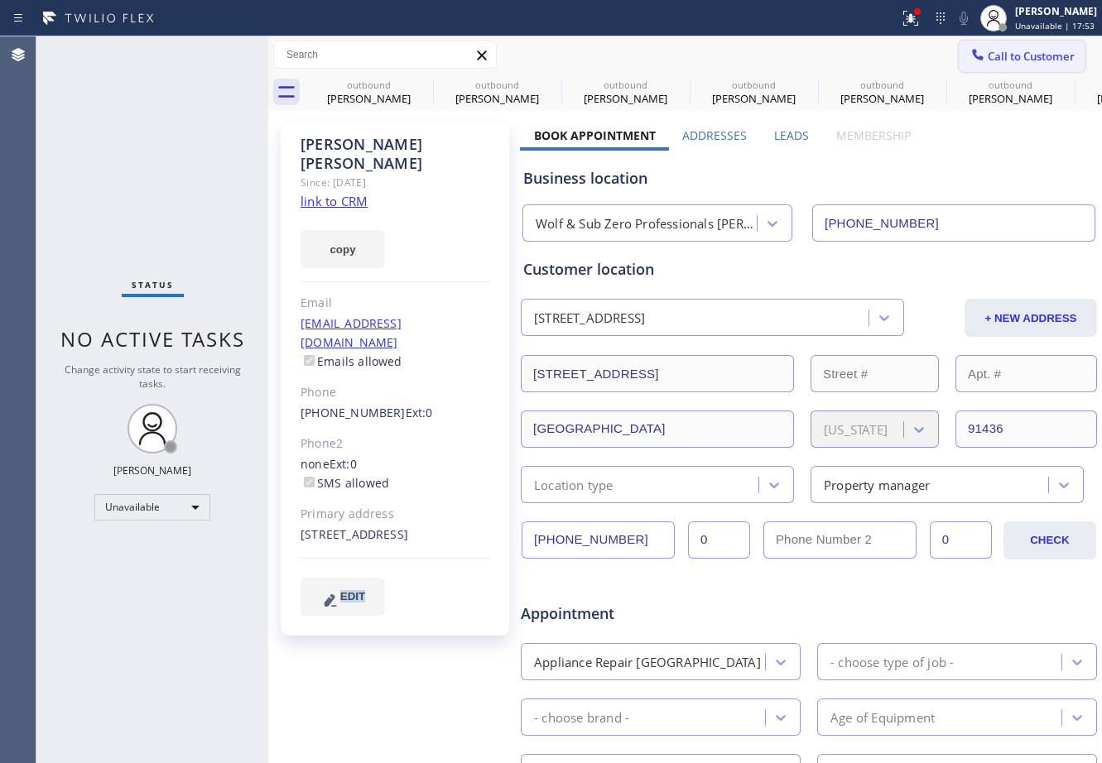
click at [1045, 56] on span "Call to Customer" at bounding box center [1031, 56] width 87 height 15
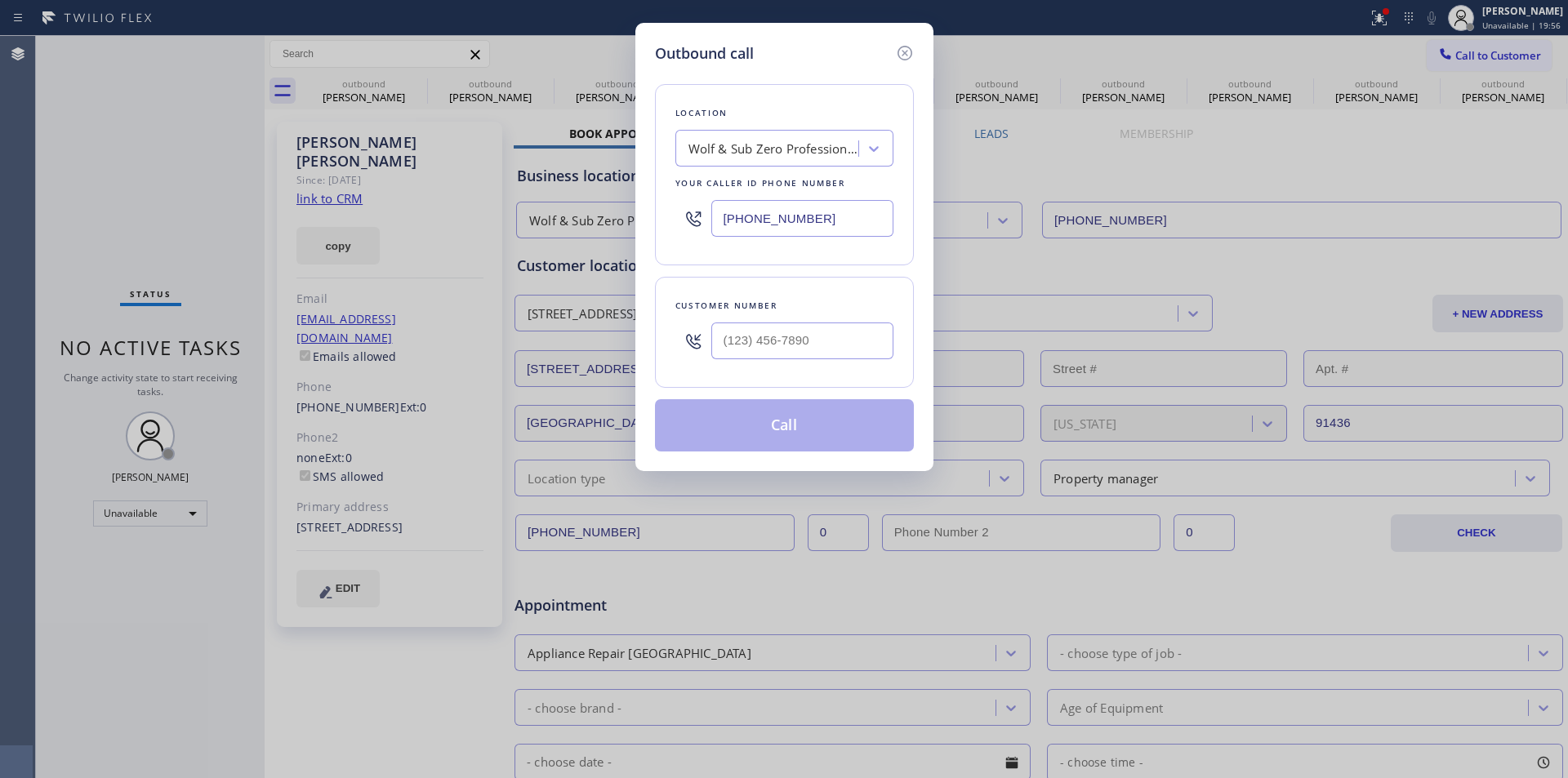
drag, startPoint x: 840, startPoint y: 217, endPoint x: 475, endPoint y: 204, distance: 365.2
click at [475, 204] on div "Outbound call Location Wolf & Sub Zero Professionals [PERSON_NAME][GEOGRAPHIC_D…" at bounding box center [784, 389] width 1568 height 778
paste input "206) 257-3257"
type input "[PHONE_NUMBER]"
click at [828, 342] on input "(___) ___-____" at bounding box center [802, 340] width 182 height 36
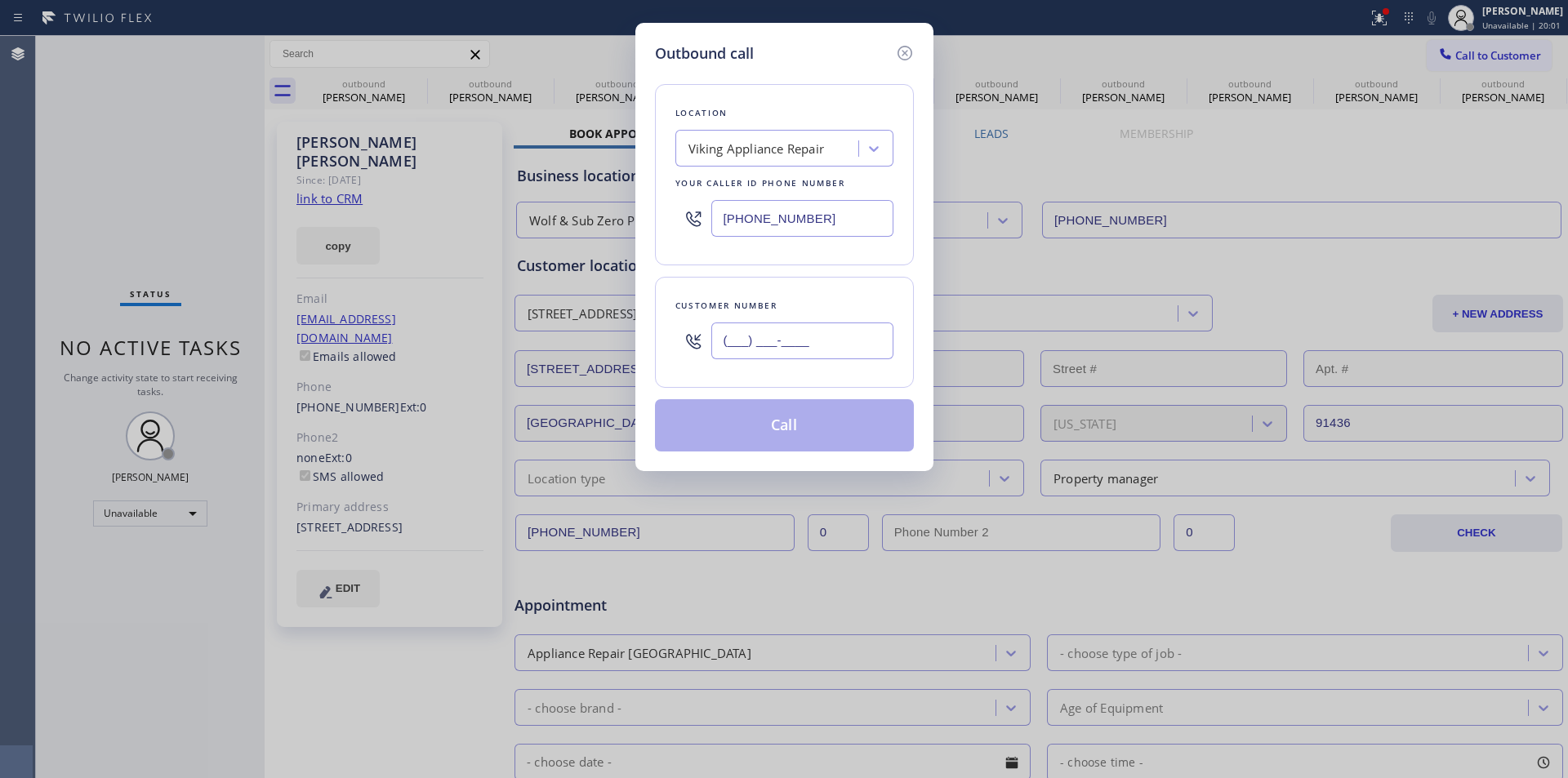
paste input "206) 526-5995"
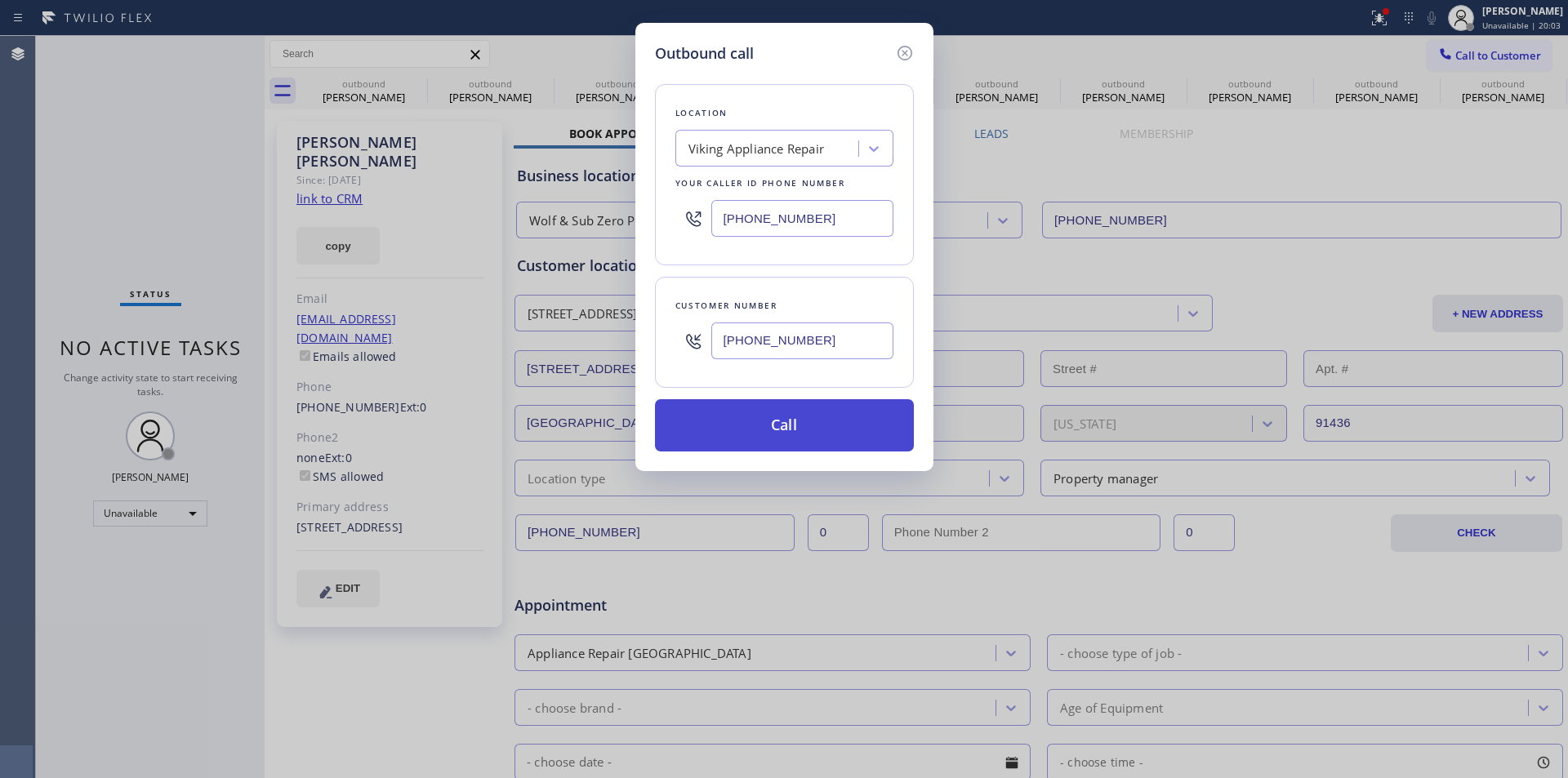
type input "[PHONE_NUMBER]"
click at [828, 425] on button "Call" at bounding box center [784, 425] width 258 height 52
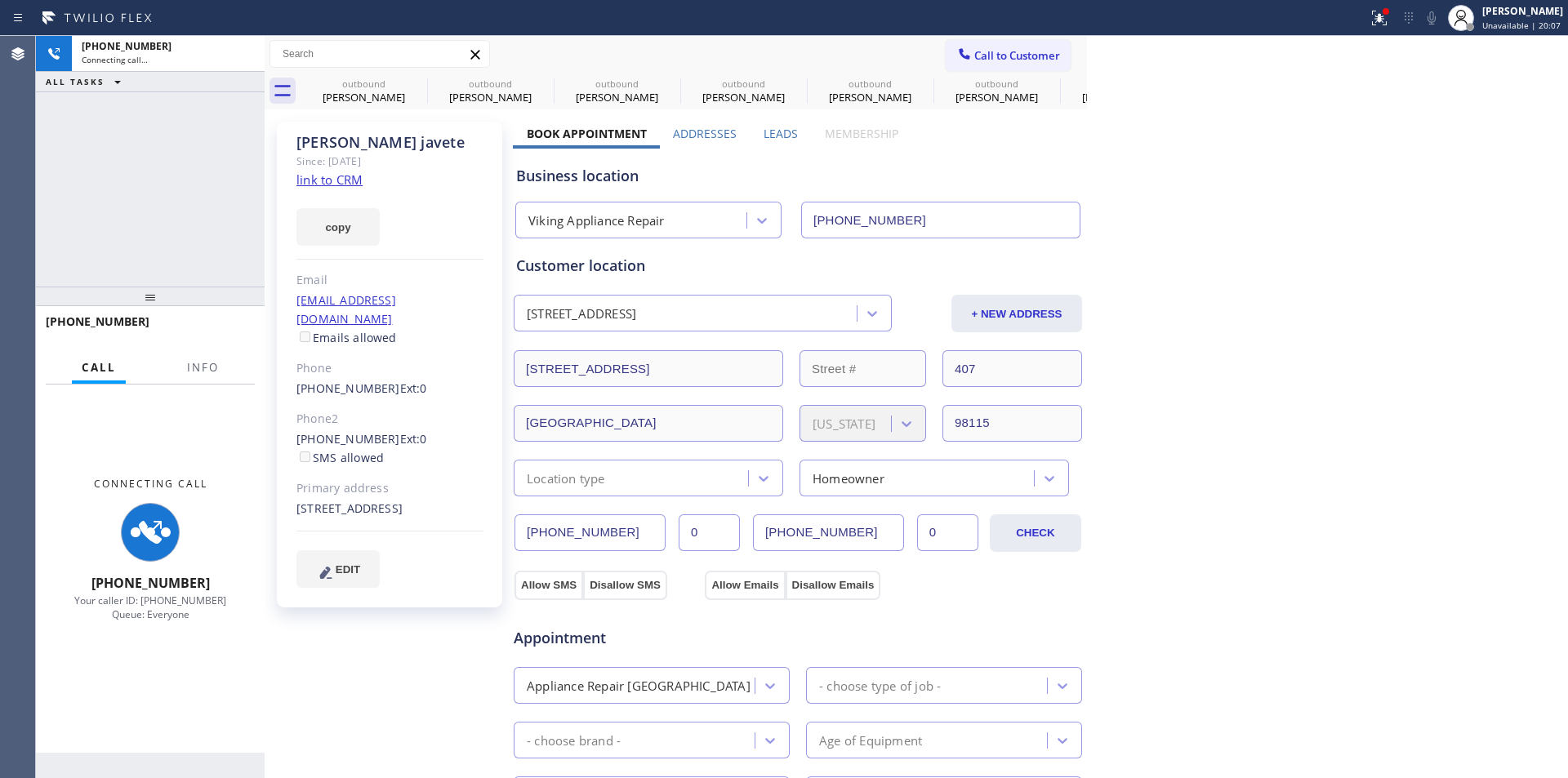
type input "[PHONE_NUMBER]"
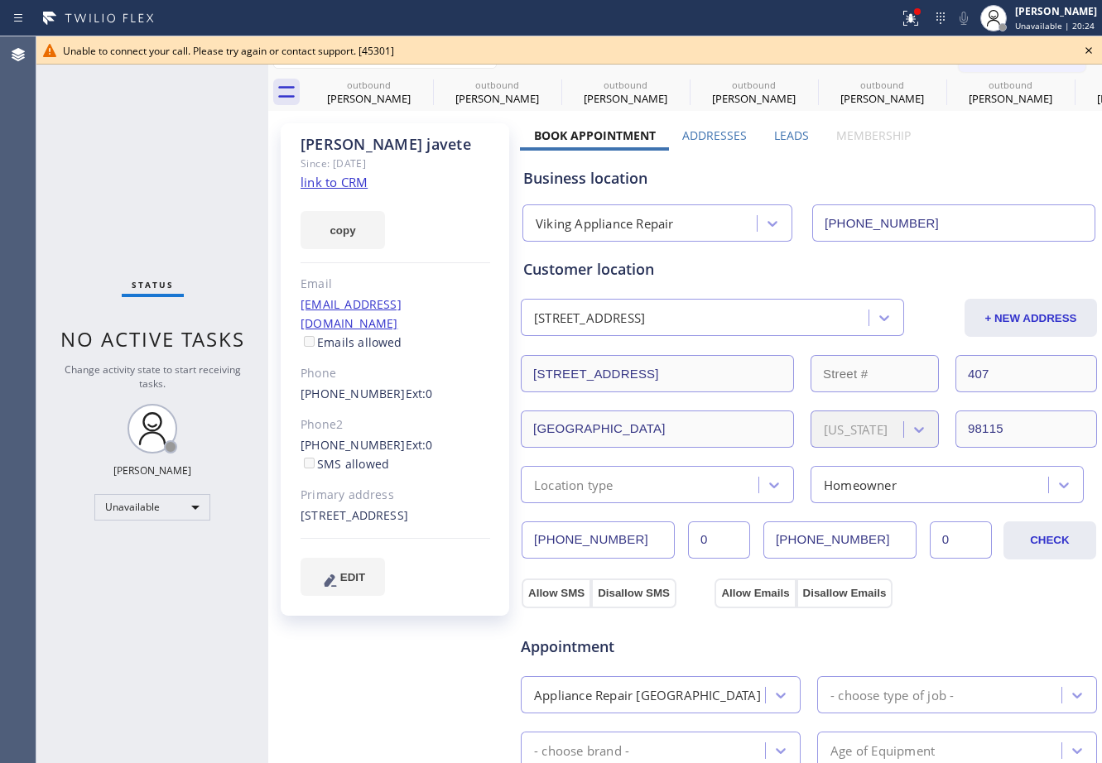
click at [417, 47] on div "Unable to connect your call. Please try again or contact support. [45301]" at bounding box center [569, 51] width 1013 height 14
click at [1087, 48] on icon at bounding box center [1089, 51] width 20 height 20
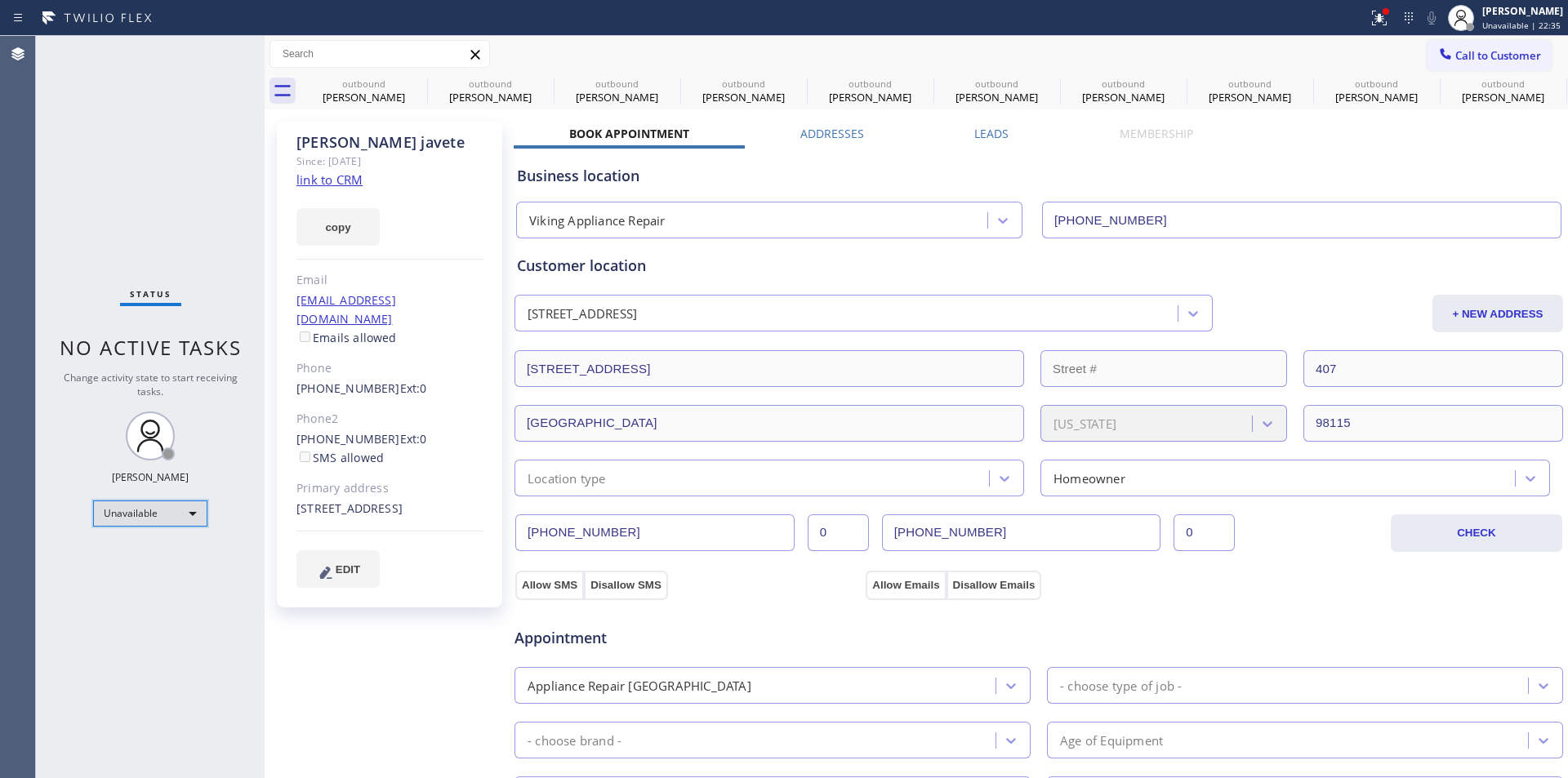
click at [149, 517] on div "Unavailable" at bounding box center [150, 514] width 114 height 26
click at [140, 600] on li "Break" at bounding box center [149, 598] width 111 height 20
click at [354, 681] on div "[PERSON_NAME] Since: [DATE] link to CRM copy Email [EMAIL_ADDRESS][DOMAIN_NAME]…" at bounding box center [391, 659] width 245 height 1091
